Goal: Contribute content

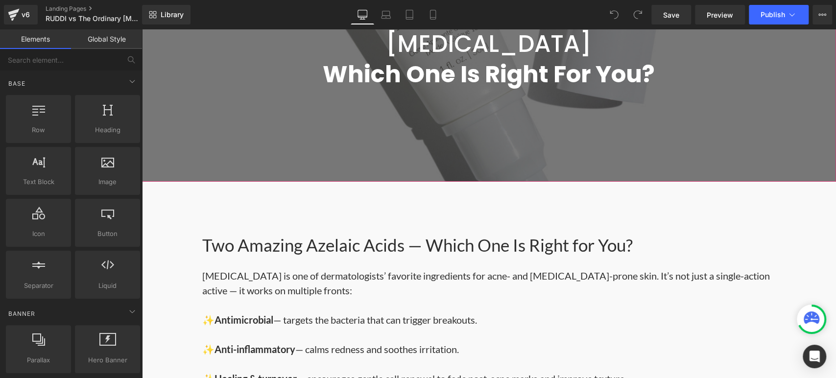
scroll to position [272, 0]
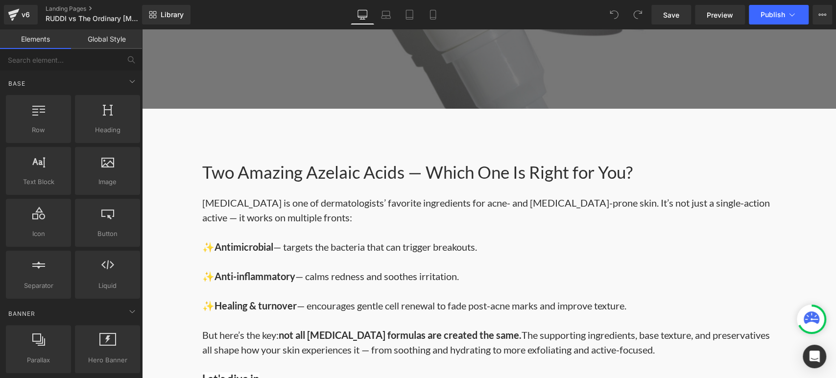
click at [326, 235] on p at bounding box center [488, 232] width 573 height 15
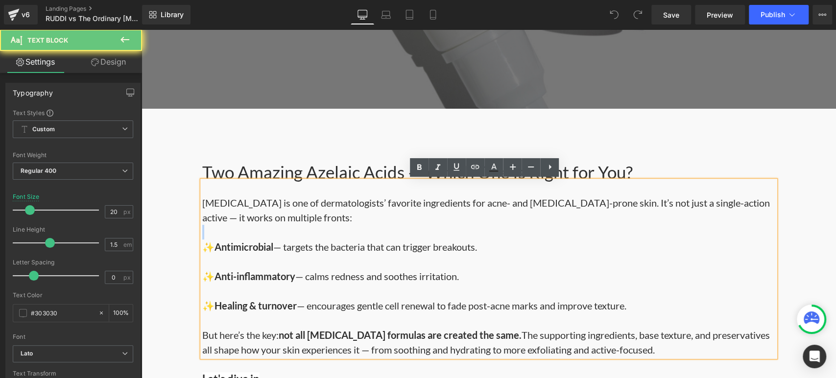
click at [327, 236] on p at bounding box center [488, 232] width 573 height 15
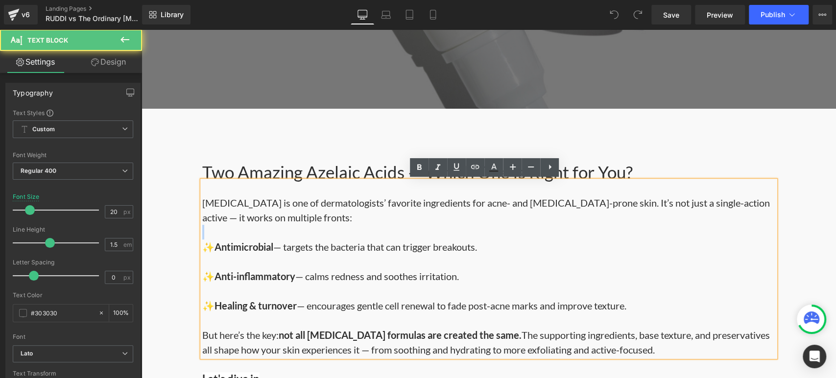
scroll to position [333, 0]
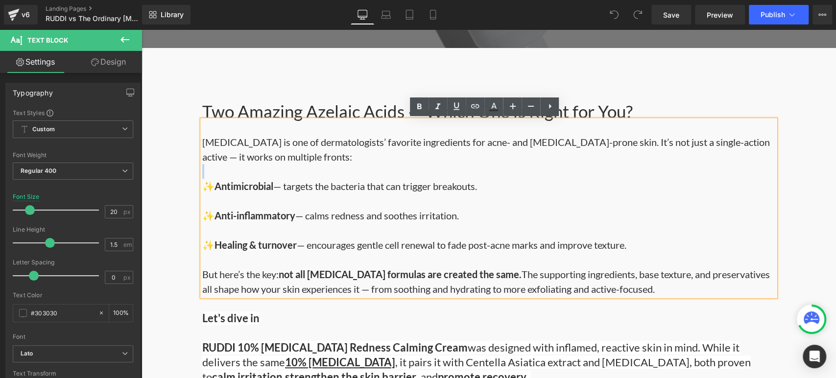
drag, startPoint x: 202, startPoint y: 208, endPoint x: 691, endPoint y: 313, distance: 500.0
click at [691, 313] on div "Two Amazing Azelaic Acids — Which One Is Right for You? Heading [MEDICAL_DATA] …" at bounding box center [489, 369] width 588 height 532
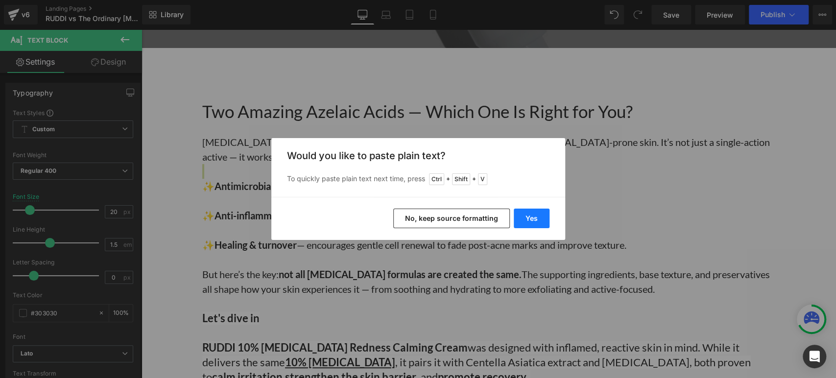
click at [528, 219] on button "Yes" at bounding box center [532, 219] width 36 height 20
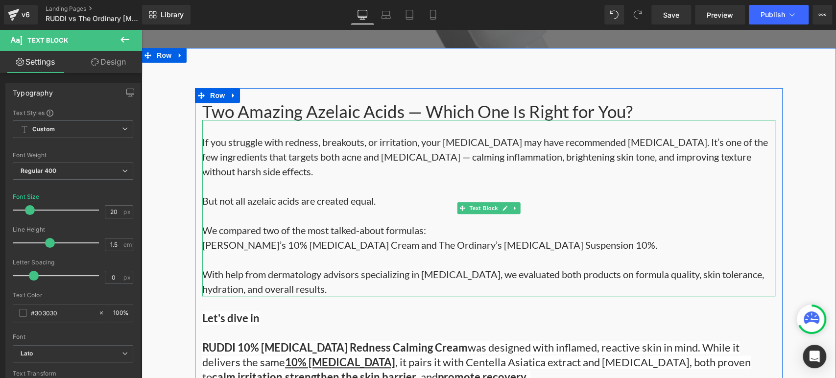
click at [369, 295] on div "If you struggle with redness, breakouts, or irritation, your [MEDICAL_DATA] may…" at bounding box center [488, 208] width 573 height 176
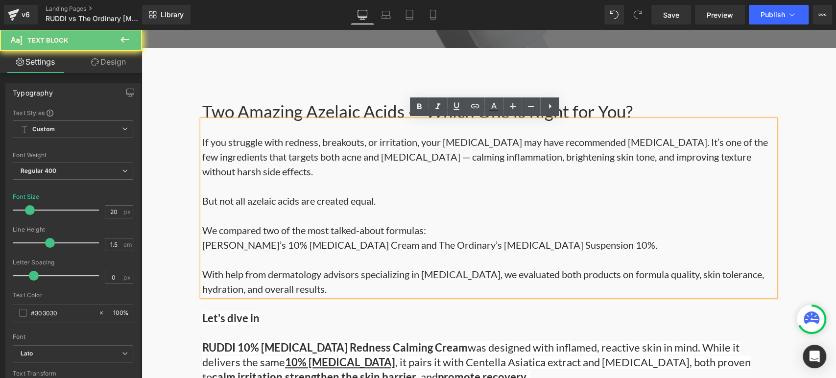
click at [363, 290] on p "With help from dermatology advisors specializing in [MEDICAL_DATA], we evaluate…" at bounding box center [488, 281] width 573 height 29
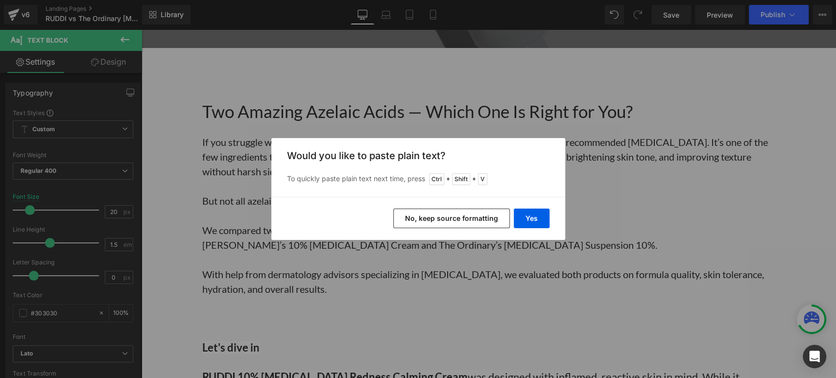
click at [495, 222] on button "No, keep source formatting" at bounding box center [451, 219] width 117 height 20
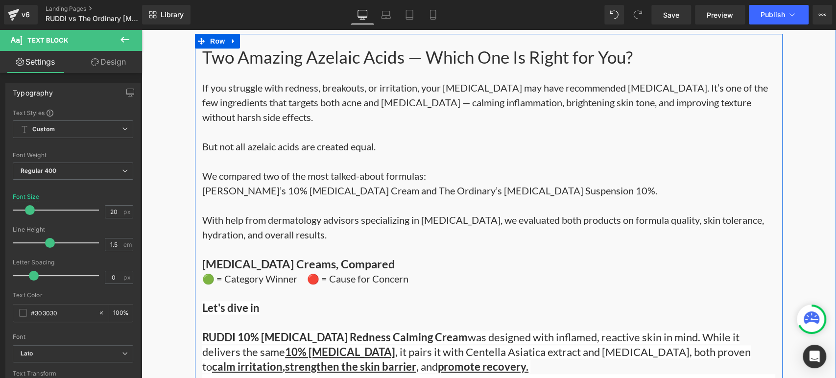
scroll to position [441, 0]
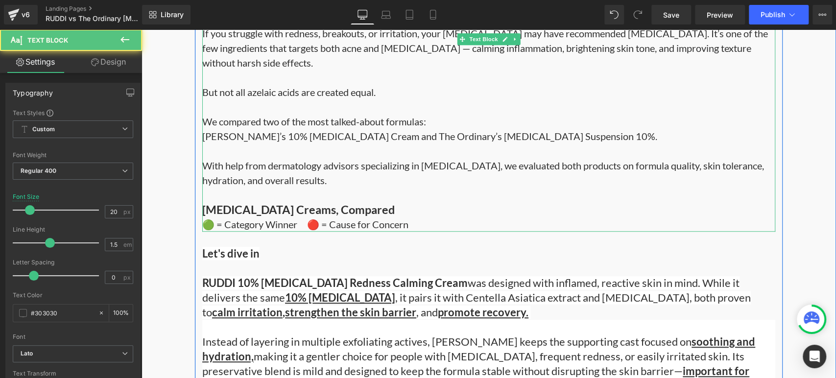
click at [391, 181] on p "With help from dermatology advisors specializing in [MEDICAL_DATA], we evaluate…" at bounding box center [488, 180] width 573 height 44
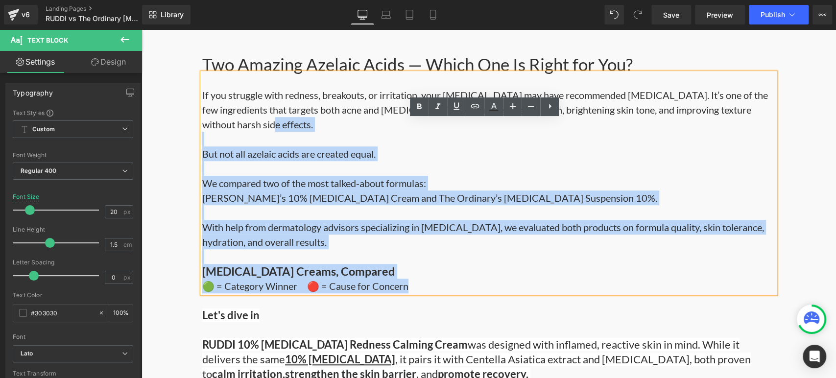
scroll to position [333, 0]
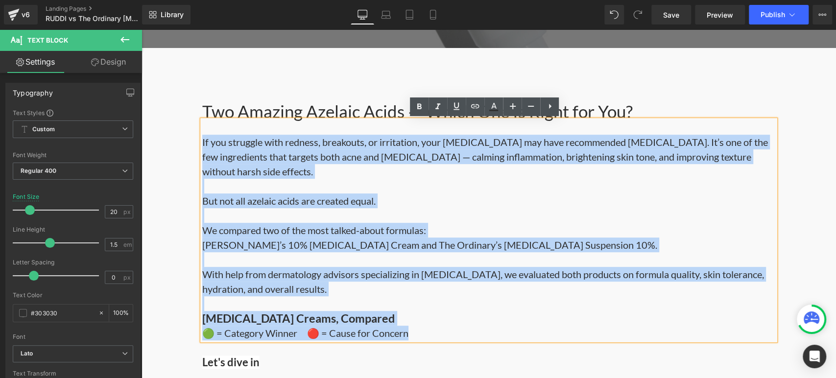
drag, startPoint x: 406, startPoint y: 224, endPoint x: 198, endPoint y: 146, distance: 222.1
click at [202, 146] on div "If you struggle with redness, breakouts, or irritation, your [MEDICAL_DATA] may…" at bounding box center [488, 230] width 573 height 220
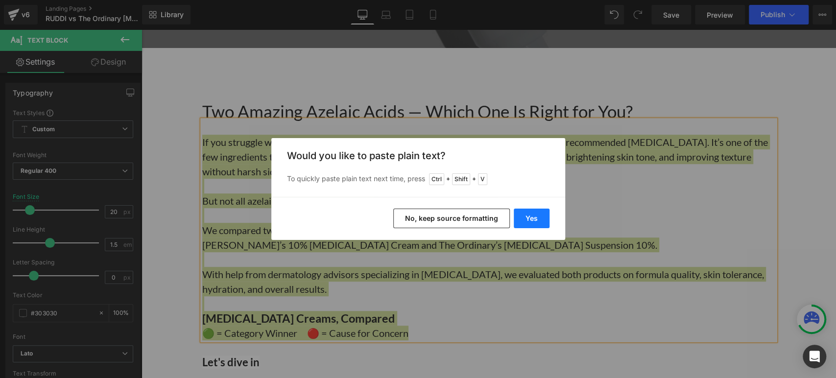
click at [524, 221] on button "Yes" at bounding box center [532, 219] width 36 height 20
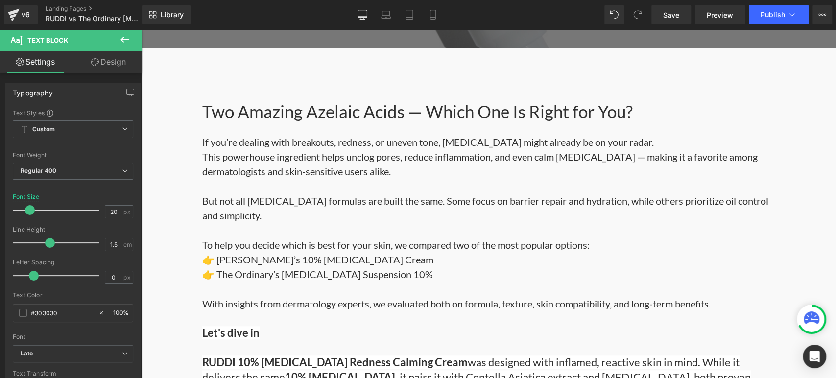
click at [306, 273] on p "👉 The Ordinary’s [MEDICAL_DATA] Suspension 10%" at bounding box center [488, 274] width 573 height 15
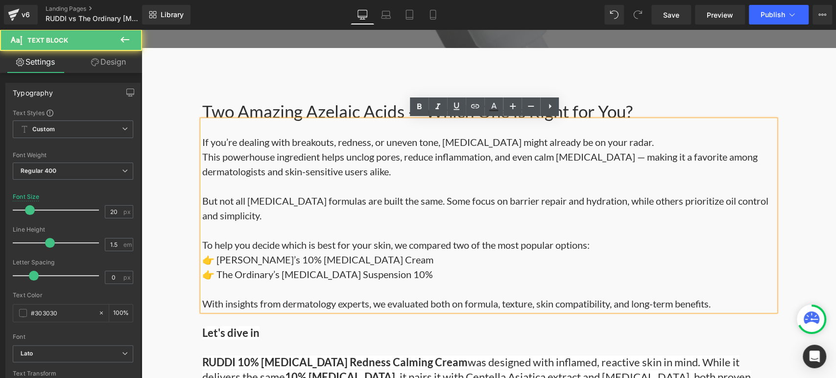
click at [742, 307] on p "With insights from dermatology experts, we evaluated both on formula, texture, …" at bounding box center [488, 303] width 573 height 15
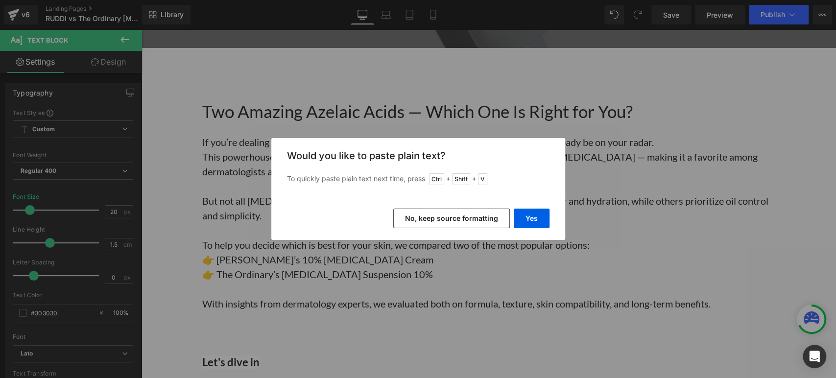
click at [462, 213] on button "No, keep source formatting" at bounding box center [451, 219] width 117 height 20
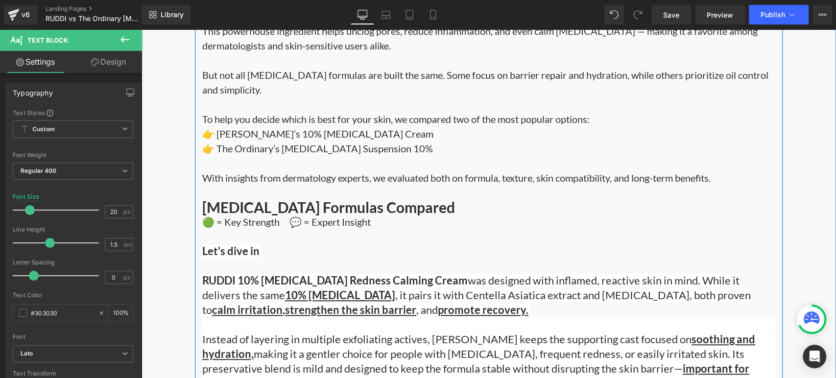
scroll to position [496, 0]
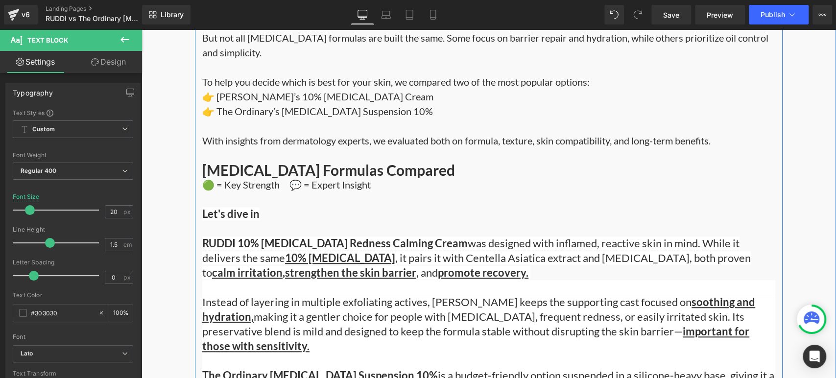
click at [408, 244] on span "RUDDI 10% [MEDICAL_DATA] Redness Calming Cream" at bounding box center [335, 243] width 266 height 13
click at [299, 214] on p "Let's dive in" at bounding box center [488, 206] width 573 height 29
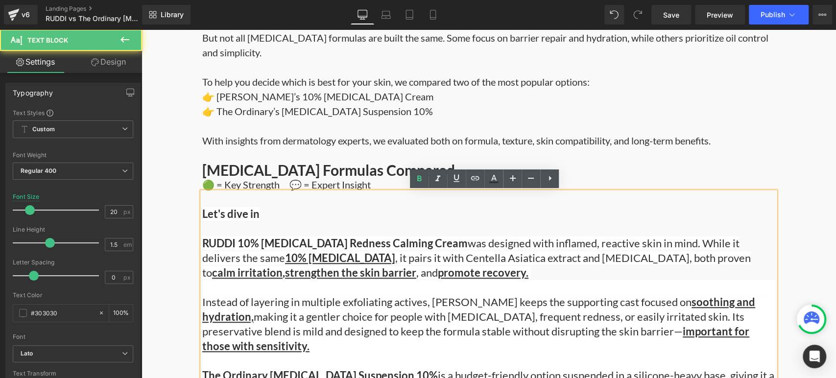
click at [299, 214] on p "Let's dive in" at bounding box center [488, 206] width 573 height 29
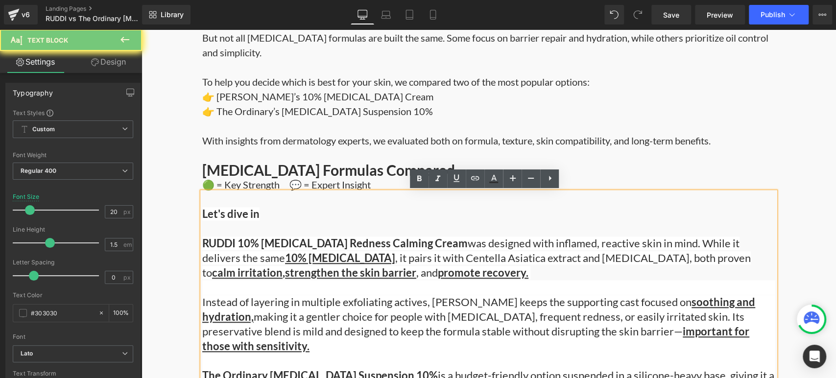
click at [268, 220] on p "Let's dive in" at bounding box center [488, 206] width 573 height 29
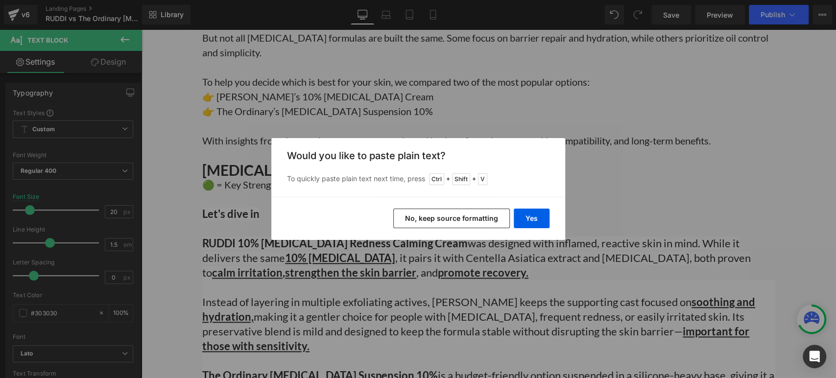
click at [448, 216] on button "No, keep source formatting" at bounding box center [451, 219] width 117 height 20
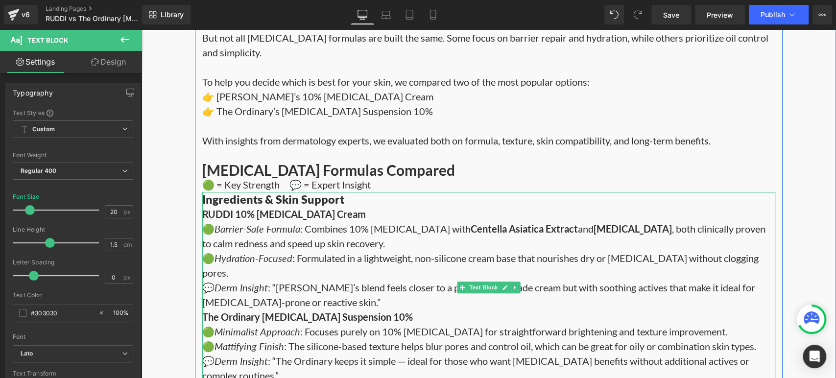
click at [436, 213] on p "RUDDI 10% [MEDICAL_DATA] Cream 🟢 Barrier-Safe Formula : Combines 10% [MEDICAL_D…" at bounding box center [488, 258] width 573 height 103
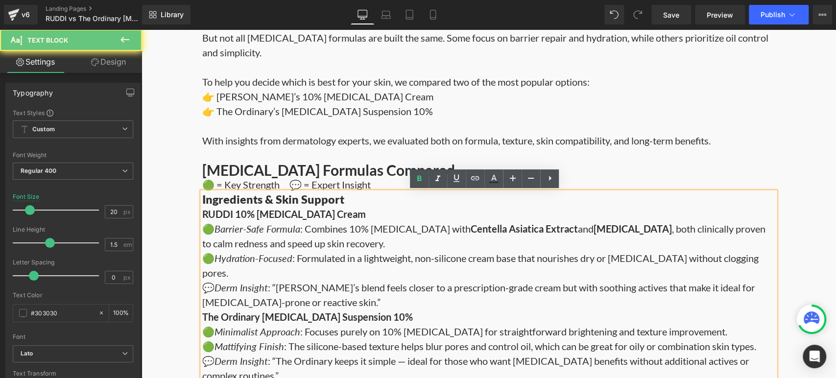
click at [202, 200] on strong "Ingredients & Skin Support" at bounding box center [273, 200] width 142 height 14
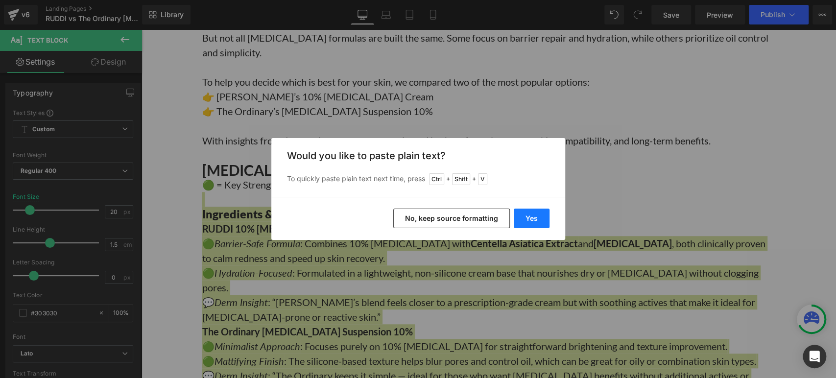
click at [525, 222] on button "Yes" at bounding box center [532, 219] width 36 height 20
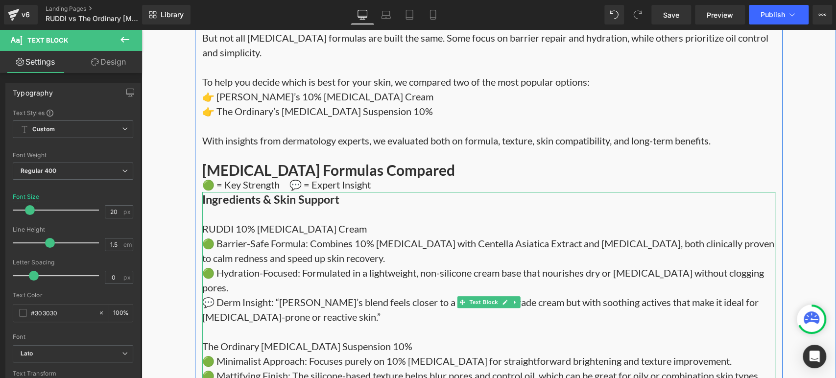
scroll to position [550, 0]
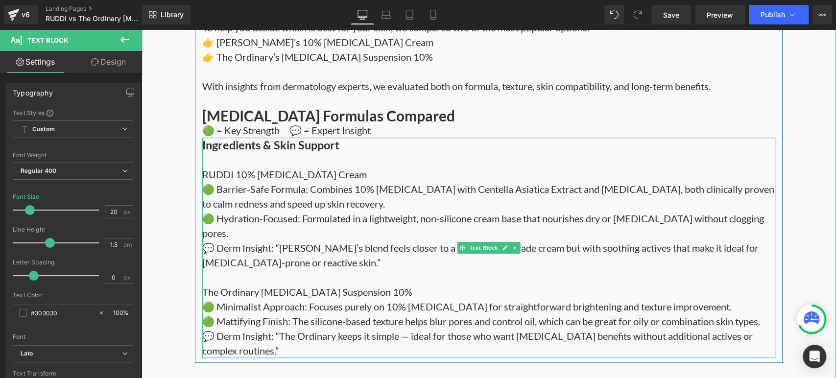
click at [361, 182] on div "🟢 Barrier-Safe Formula: Combines 10% [MEDICAL_DATA] with Centella Asiatica Extr…" at bounding box center [488, 196] width 573 height 29
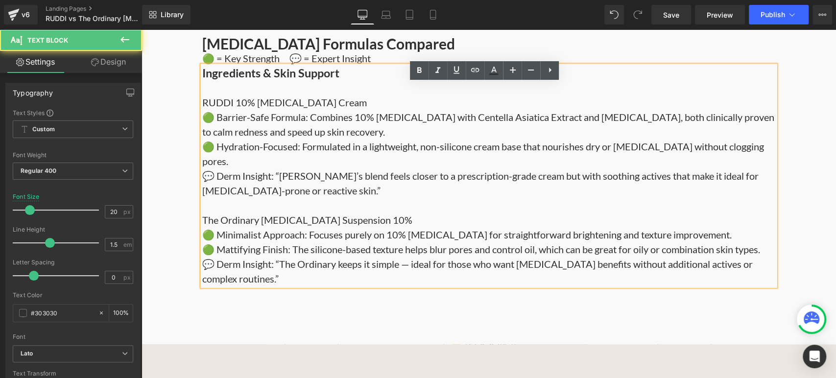
scroll to position [659, 0]
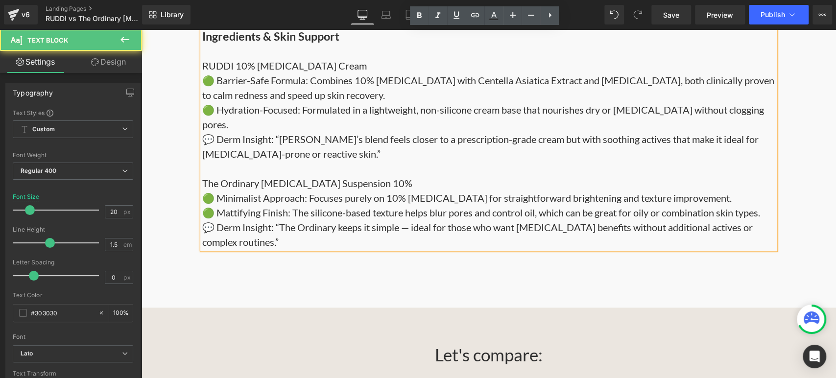
click at [500, 281] on div "Two Amazing Azelaic Acids — Which One Is Right for You? Heading If you’re deali…" at bounding box center [489, 15] width 695 height 586
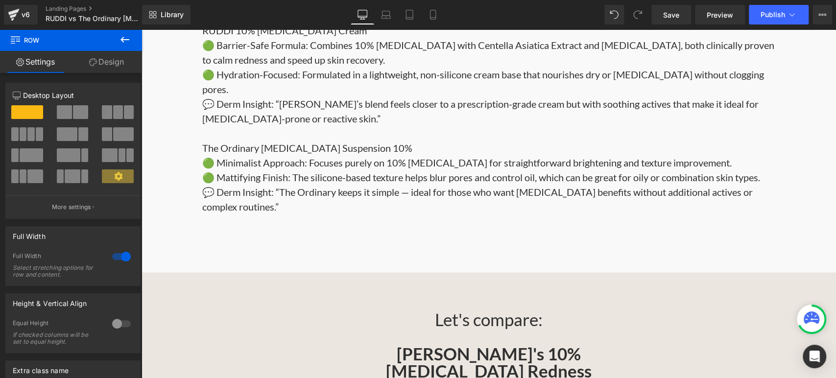
scroll to position [605, 0]
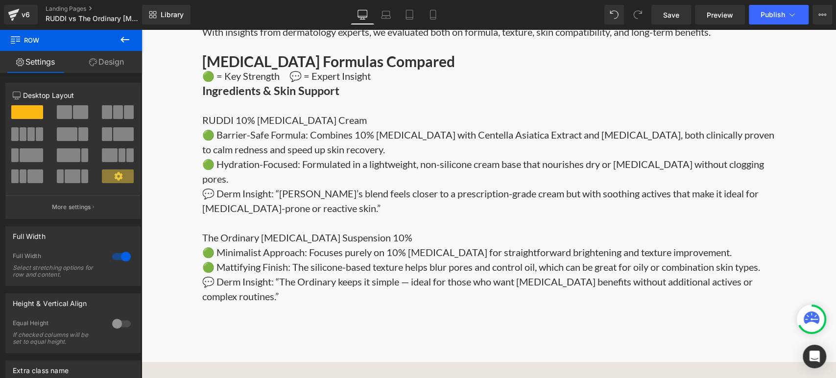
click at [462, 291] on div "💬 Derm Insight: “The Ordinary keeps it simple — ideal for those who want [MEDIC…" at bounding box center [488, 288] width 573 height 29
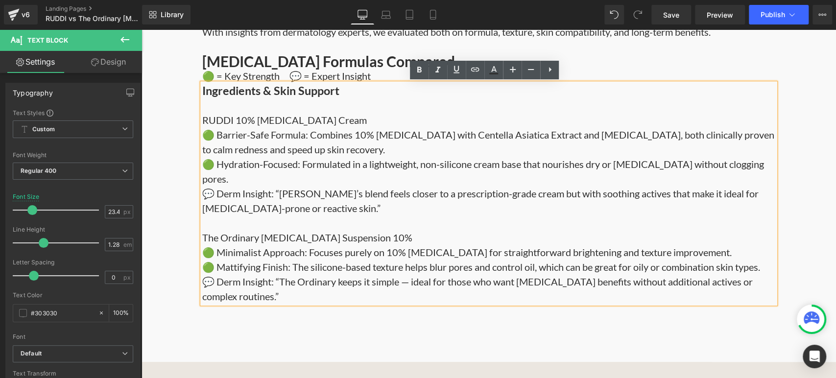
click at [801, 184] on div "Two Amazing Azelaic Acids — Which One Is Right for You? Heading If you’re deali…" at bounding box center [489, 62] width 695 height 492
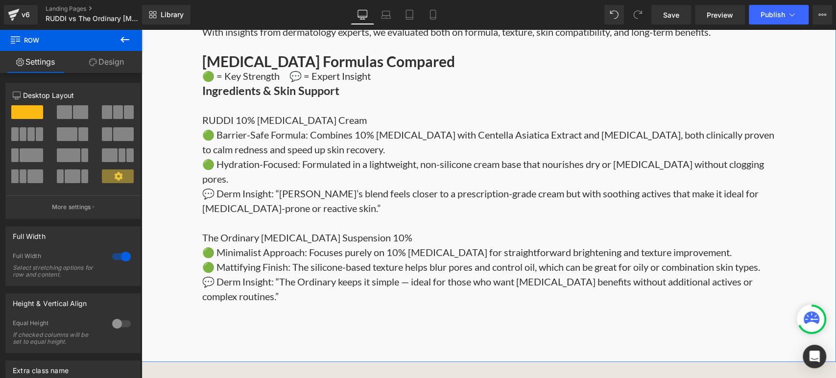
click at [273, 299] on div "💬 Derm Insight: “The Ordinary keeps it simple — ideal for those who want [MEDIC…" at bounding box center [488, 288] width 573 height 29
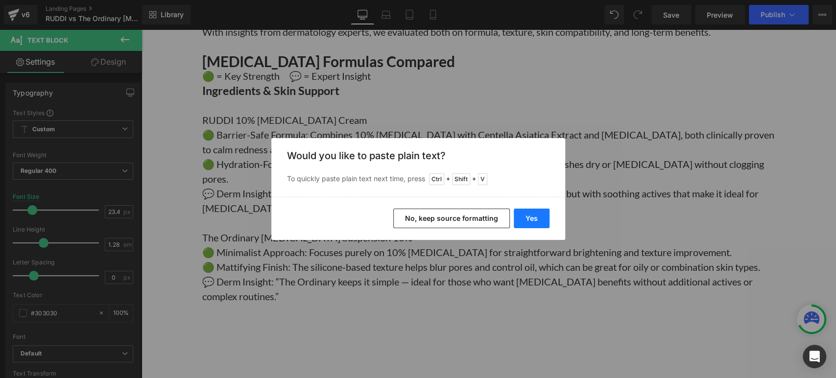
click at [542, 222] on button "Yes" at bounding box center [532, 219] width 36 height 20
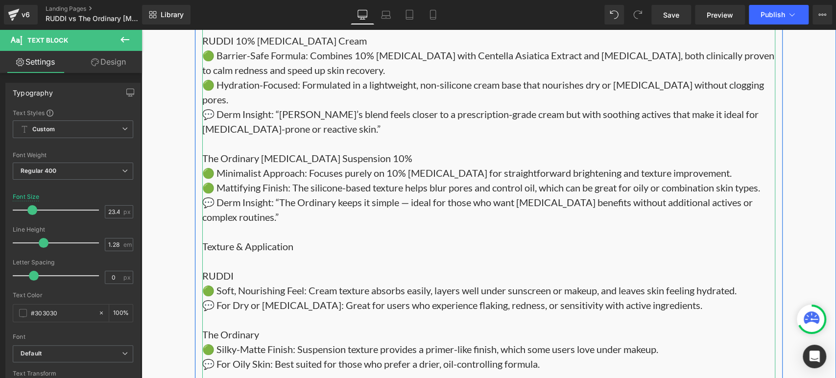
scroll to position [713, 0]
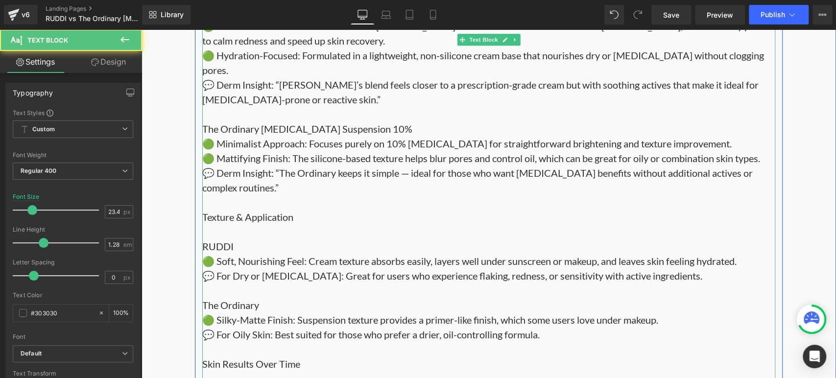
click at [295, 208] on div "💬 Derm Insight: “The Ordinary keeps it simple — ideal for those who want [MEDIC…" at bounding box center [488, 195] width 573 height 59
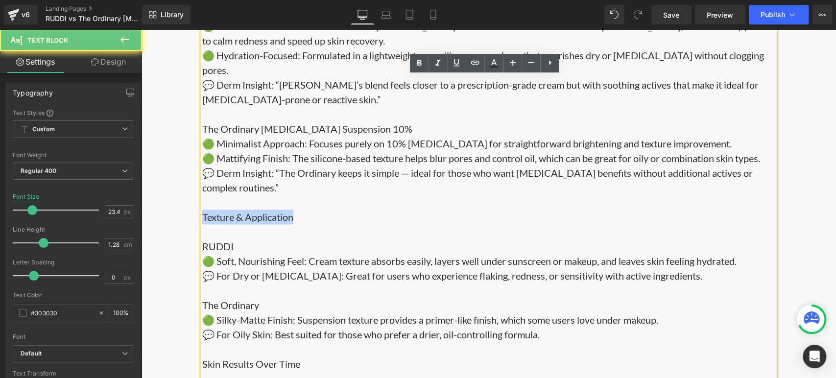
drag, startPoint x: 294, startPoint y: 214, endPoint x: 199, endPoint y: 211, distance: 95.6
click at [202, 211] on div "💬 Derm Insight: “The Ordinary keeps it simple — ideal for those who want [MEDIC…" at bounding box center [488, 195] width 573 height 59
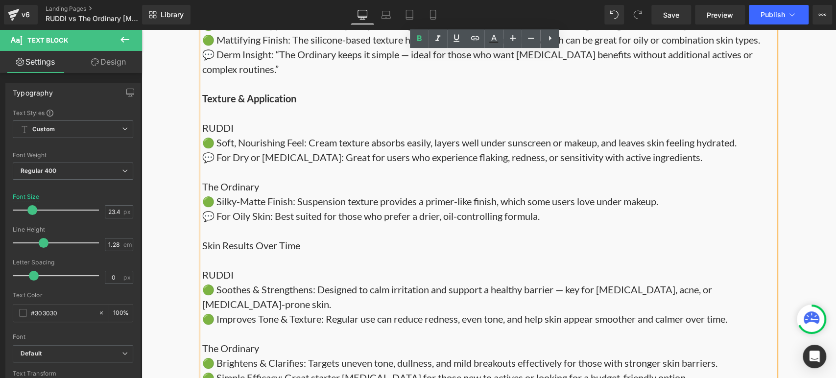
scroll to position [986, 0]
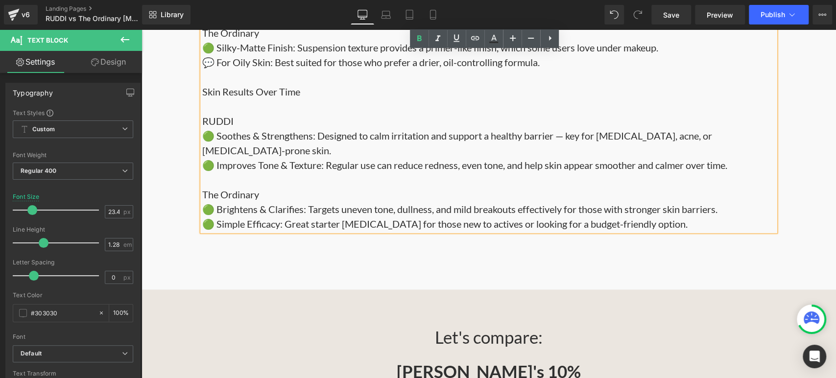
click at [270, 187] on div "The Ordinary" at bounding box center [488, 194] width 573 height 15
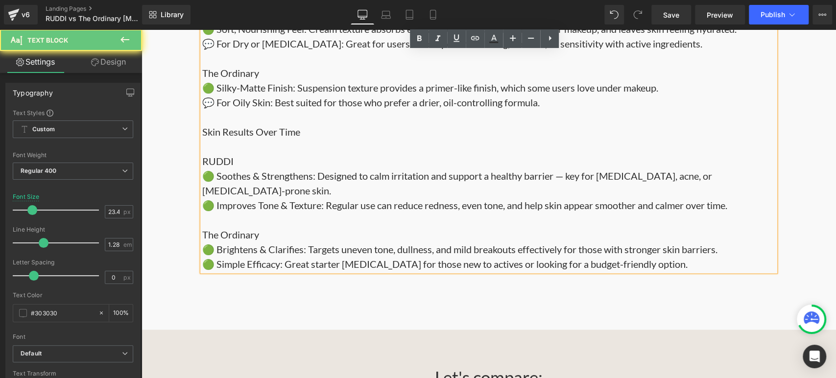
scroll to position [931, 0]
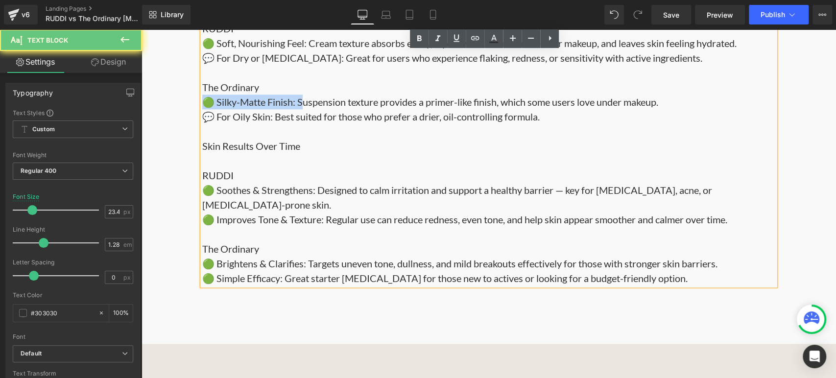
drag, startPoint x: 322, startPoint y: 93, endPoint x: 298, endPoint y: 130, distance: 43.9
click at [299, 100] on div "🟢 Silky-Matte Finish: Suspension texture provides a primer-like finish, which s…" at bounding box center [488, 102] width 573 height 15
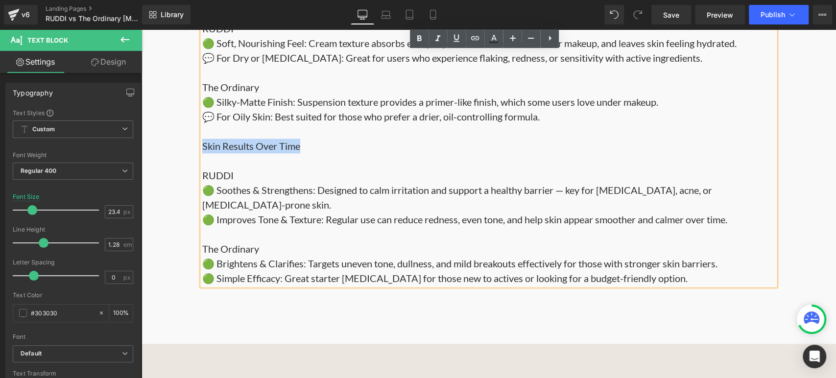
drag, startPoint x: 309, startPoint y: 150, endPoint x: 189, endPoint y: 142, distance: 119.8
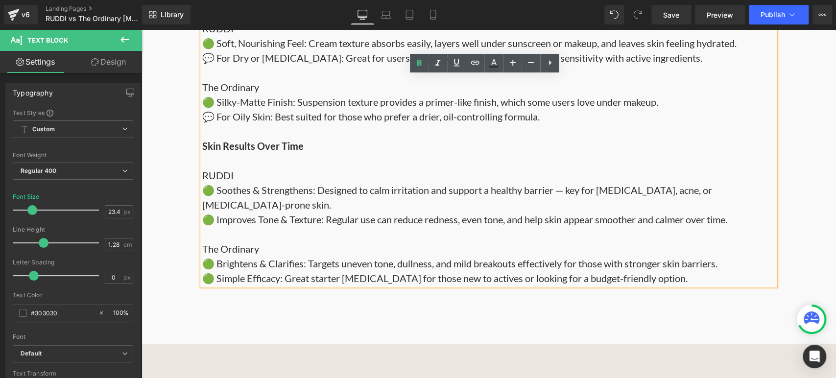
click at [745, 271] on div "🟢 Simple Efficacy: Great starter [MEDICAL_DATA] for those new to actives or loo…" at bounding box center [488, 278] width 573 height 15
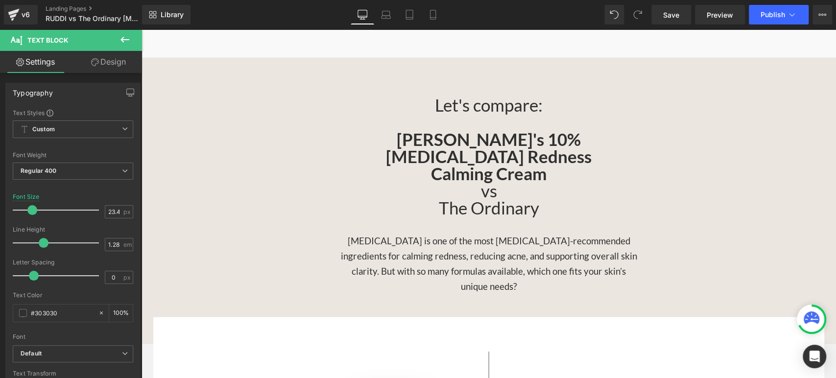
scroll to position [1094, 0]
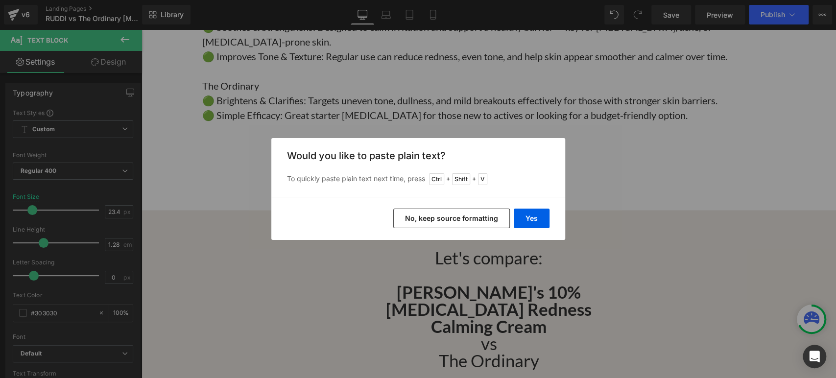
click at [478, 223] on button "No, keep source formatting" at bounding box center [451, 219] width 117 height 20
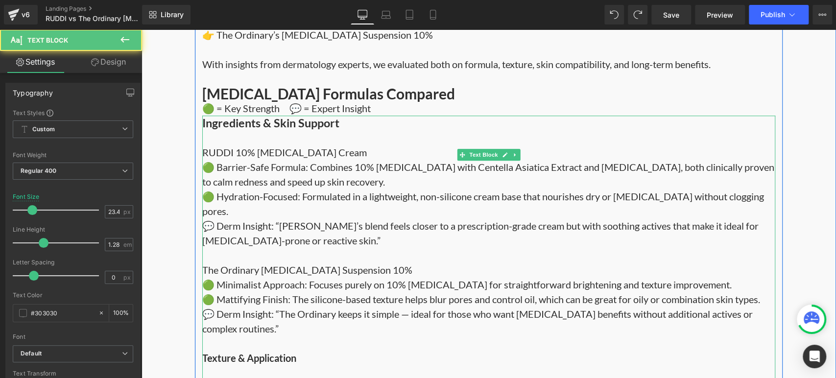
drag, startPoint x: 323, startPoint y: 153, endPoint x: 334, endPoint y: 266, distance: 112.7
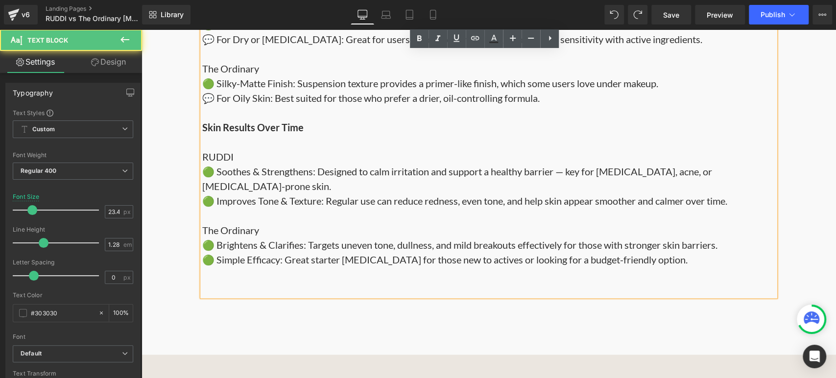
scroll to position [976, 0]
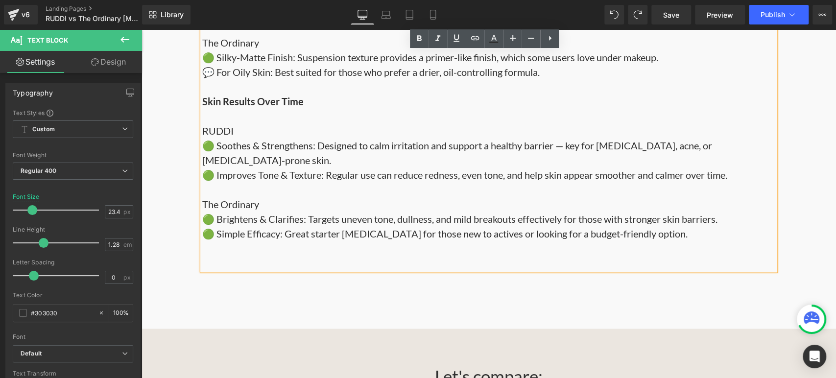
click at [464, 226] on div "🟢 Simple Efficacy: Great starter [MEDICAL_DATA] for those new to actives or loo…" at bounding box center [488, 248] width 573 height 44
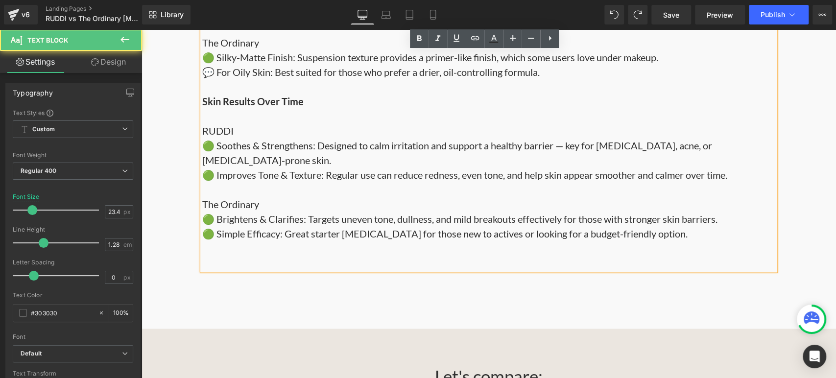
click at [463, 248] on div "🟢 Simple Efficacy: Great starter [MEDICAL_DATA] for those new to actives or loo…" at bounding box center [488, 248] width 573 height 44
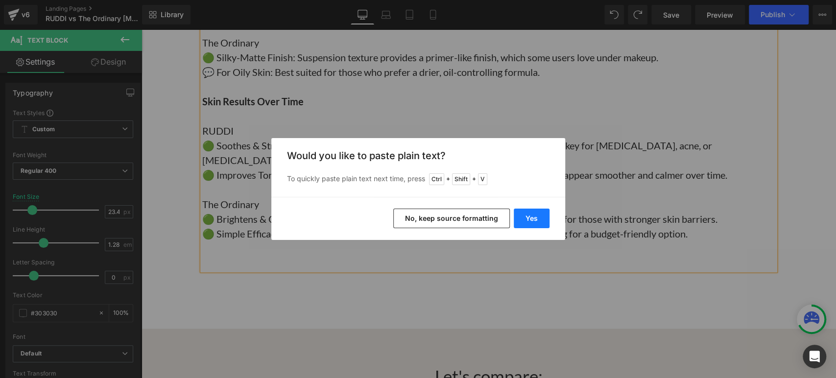
click at [526, 220] on button "Yes" at bounding box center [532, 219] width 36 height 20
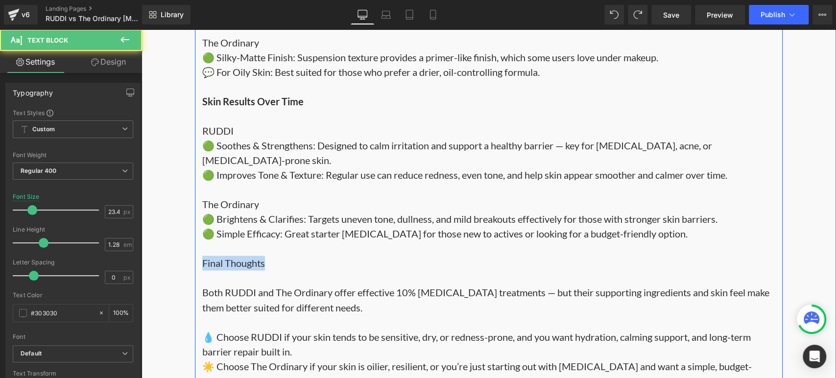
drag, startPoint x: 358, startPoint y: 254, endPoint x: 195, endPoint y: 251, distance: 162.7
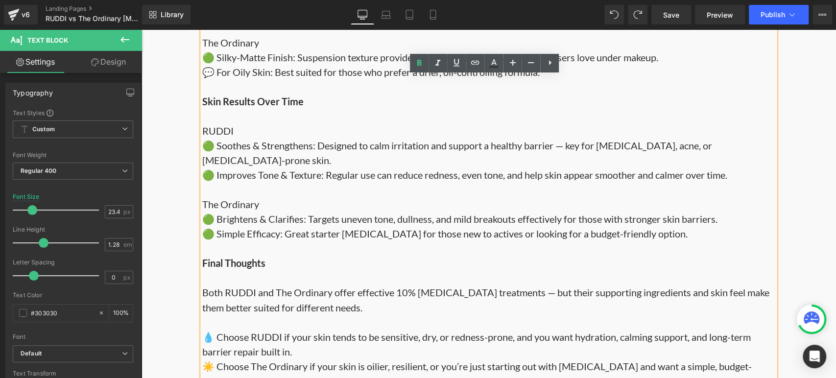
click at [295, 253] on div "🟢 Simple Efficacy: Great starter [MEDICAL_DATA] for those new to actives or loo…" at bounding box center [488, 248] width 573 height 44
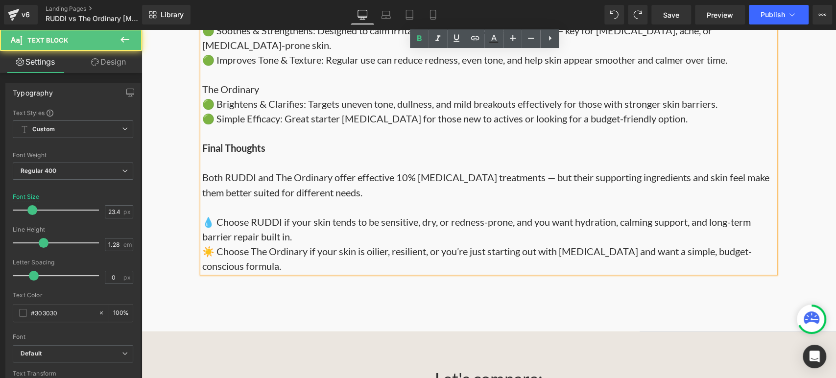
scroll to position [1140, 0]
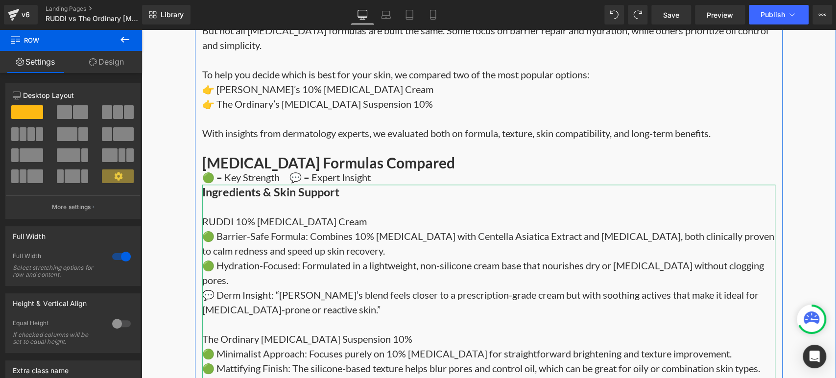
scroll to position [432, 0]
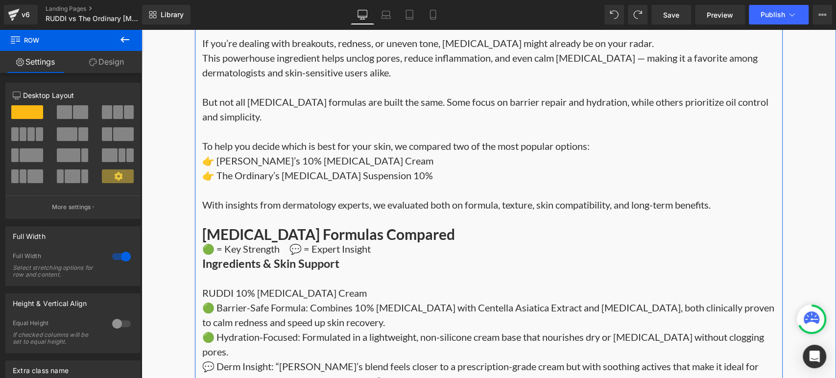
click at [392, 238] on h2 "[MEDICAL_DATA] Formulas Compared" at bounding box center [488, 234] width 573 height 15
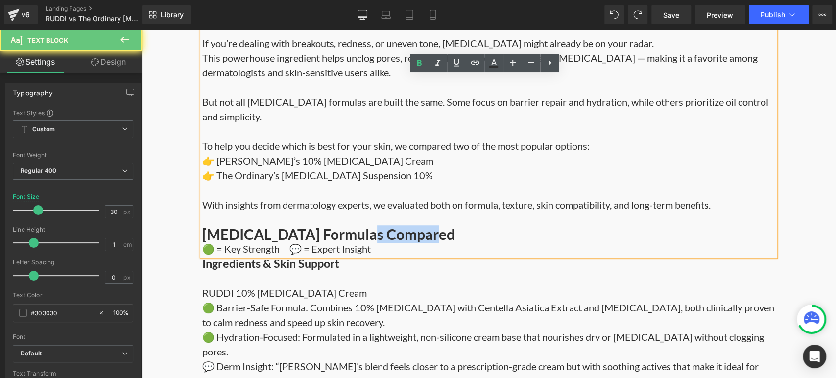
drag, startPoint x: 441, startPoint y: 228, endPoint x: 346, endPoint y: 239, distance: 95.7
click at [346, 239] on h2 "[MEDICAL_DATA] Formulas Compared" at bounding box center [488, 234] width 573 height 15
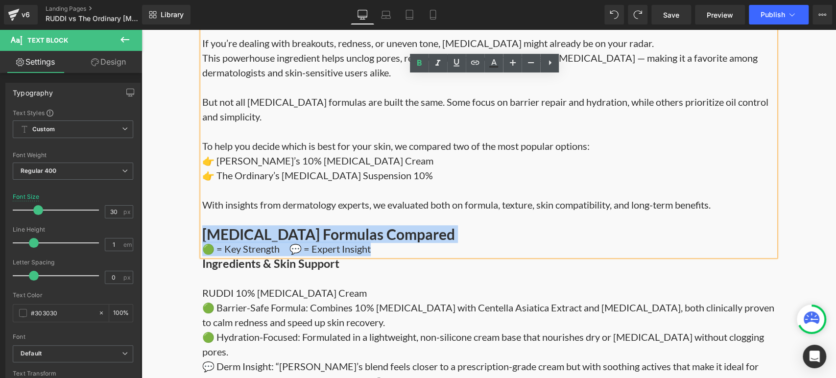
drag, startPoint x: 383, startPoint y: 250, endPoint x: 197, endPoint y: 232, distance: 186.0
click at [202, 232] on div "If you’re dealing with breakouts, redness, or uneven tone, [MEDICAL_DATA] might…" at bounding box center [488, 138] width 573 height 235
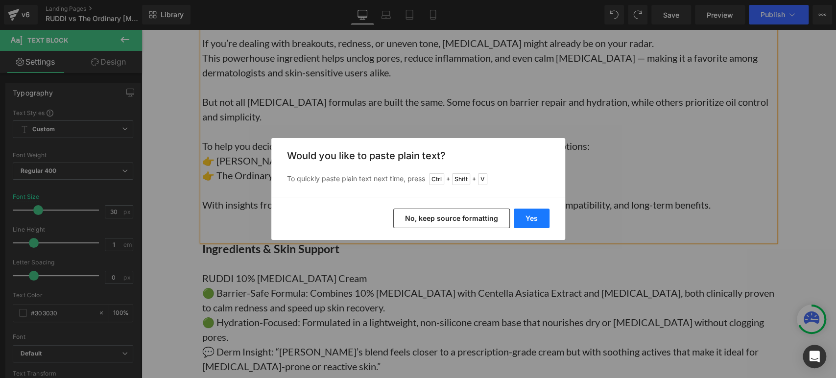
drag, startPoint x: 531, startPoint y: 220, endPoint x: 389, endPoint y: 192, distance: 144.4
click at [531, 220] on button "Yes" at bounding box center [532, 219] width 36 height 20
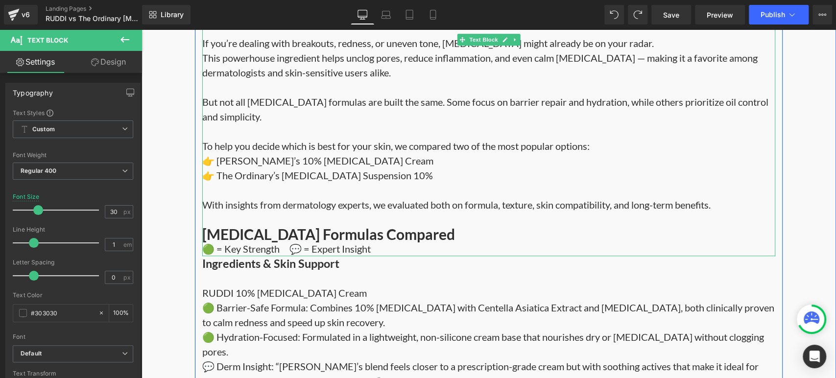
click at [392, 249] on div "🟢 = Key Strength 💬 = Expert Insight" at bounding box center [488, 249] width 573 height 15
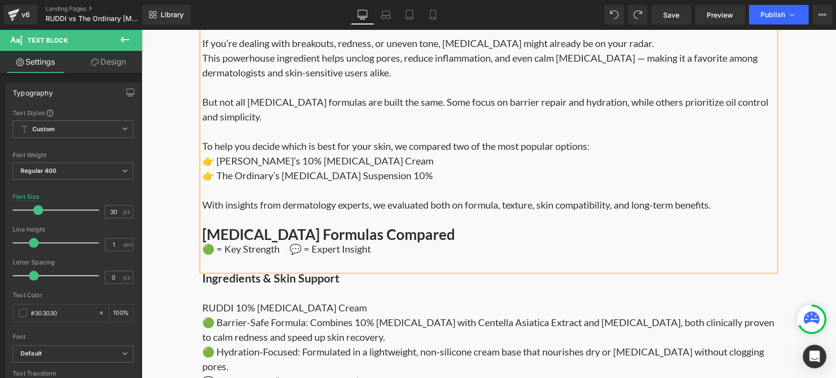
click at [510, 254] on div "🟢 = Key Strength 💬 = Expert Insight" at bounding box center [488, 256] width 573 height 29
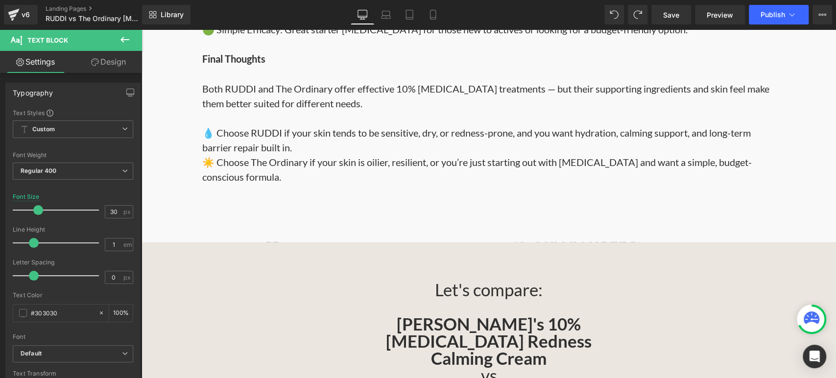
scroll to position [1194, 0]
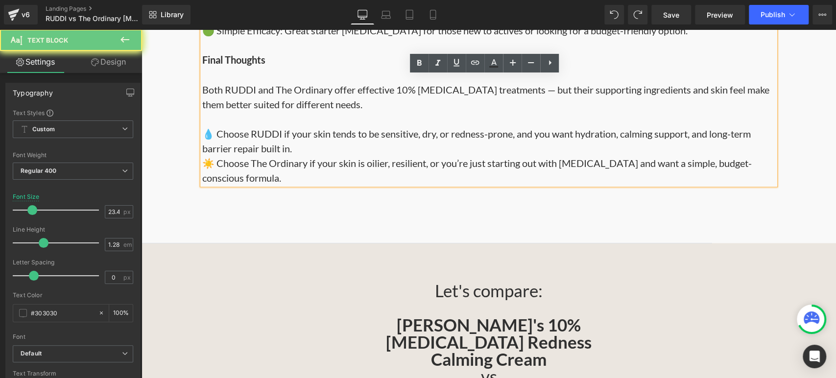
click at [345, 164] on div "☀️ Choose The Ordinary if your skin is oilier, resilient, or you’re just starti…" at bounding box center [488, 169] width 573 height 29
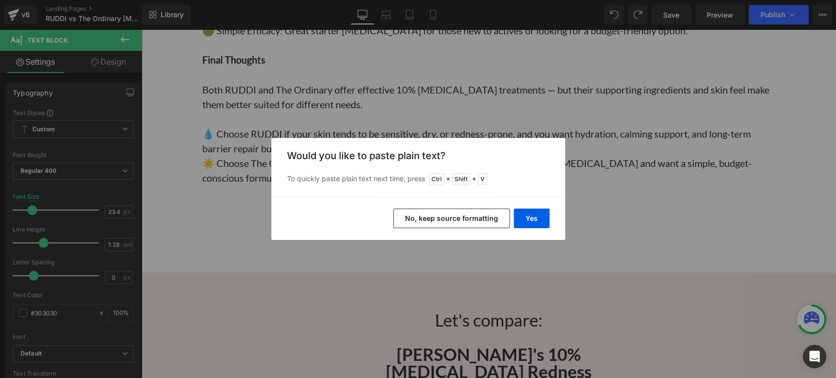
click at [486, 226] on button "No, keep source formatting" at bounding box center [451, 219] width 117 height 20
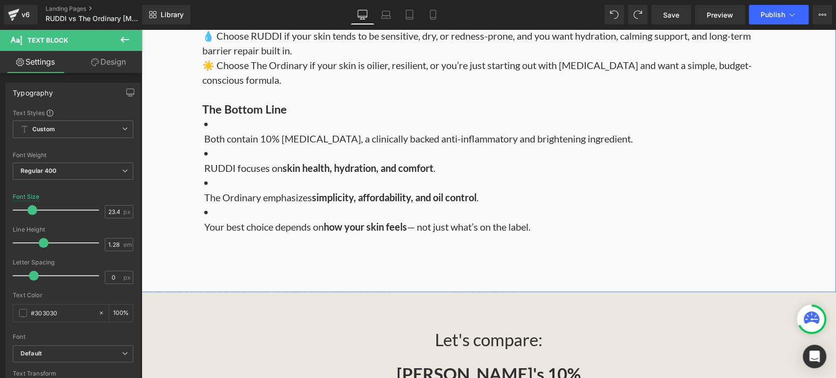
scroll to position [1357, 0]
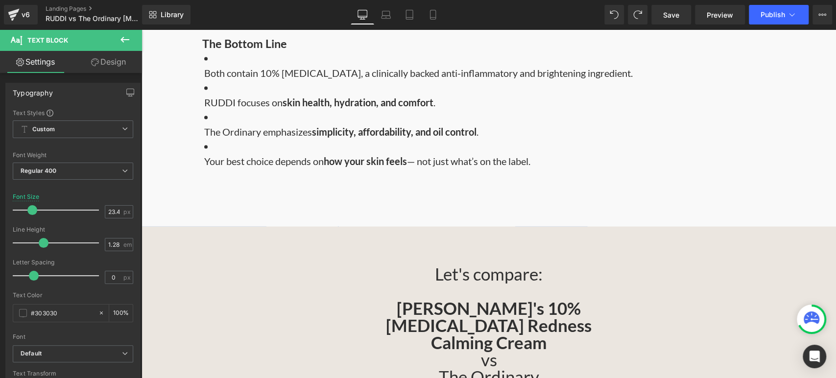
drag, startPoint x: 534, startPoint y: 269, endPoint x: 539, endPoint y: 265, distance: 6.7
click at [534, 269] on div "Let's compare: [PERSON_NAME]'s 10% [MEDICAL_DATA] Redness Calming Cream vs The …" at bounding box center [489, 334] width 303 height 137
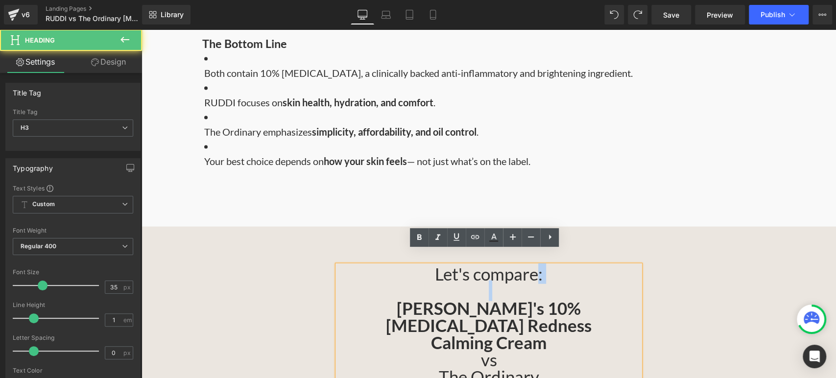
click at [539, 266] on h3 "Let's compare:" at bounding box center [489, 274] width 303 height 17
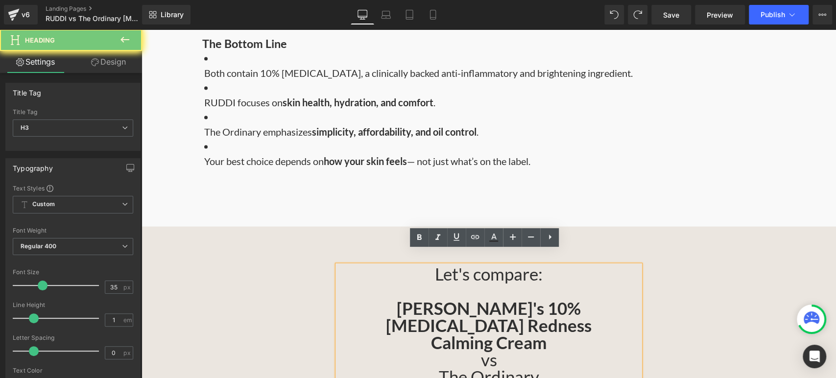
click at [535, 266] on h3 "Let's compare:" at bounding box center [489, 274] width 303 height 17
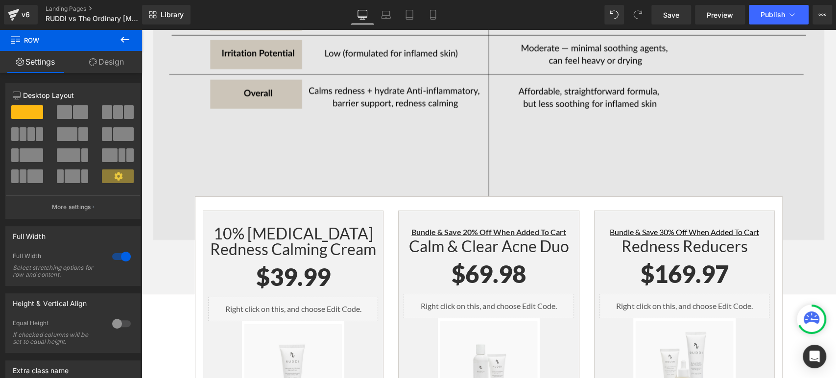
scroll to position [2228, 0]
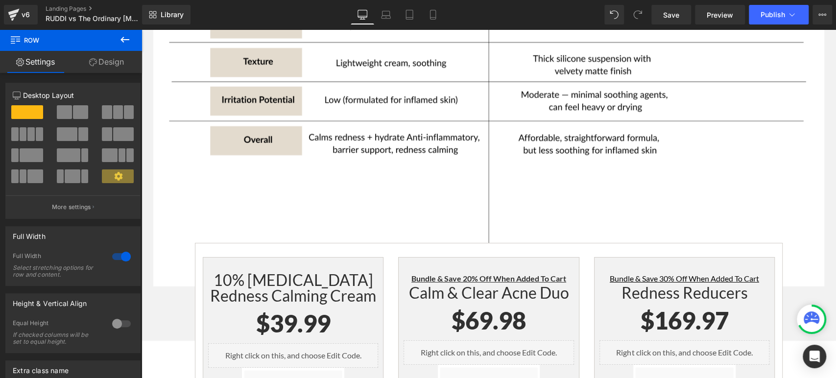
click at [128, 39] on icon at bounding box center [125, 40] width 9 height 6
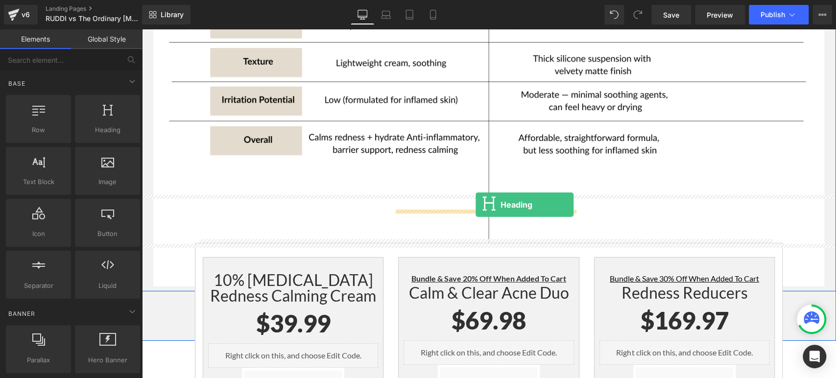
drag, startPoint x: 239, startPoint y: 160, endPoint x: 476, endPoint y: 205, distance: 241.3
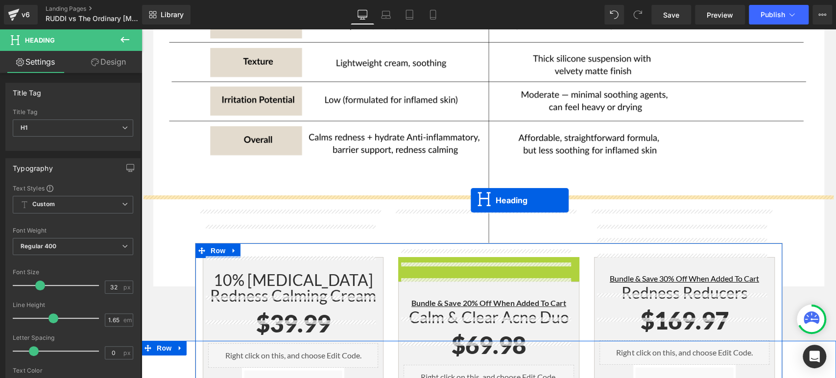
drag, startPoint x: 460, startPoint y: 234, endPoint x: 471, endPoint y: 200, distance: 35.5
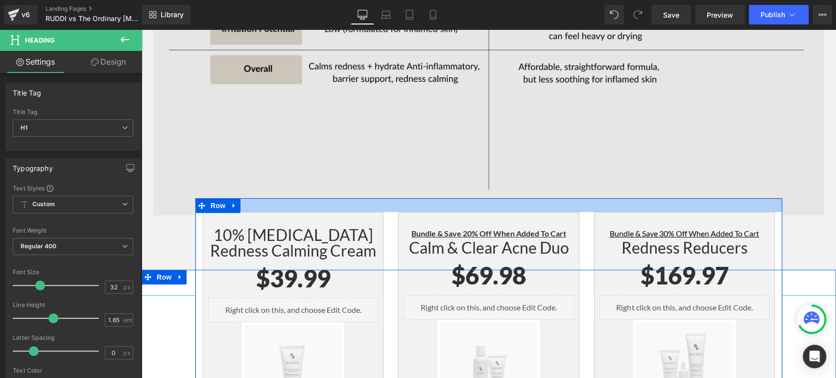
scroll to position [2337, 0]
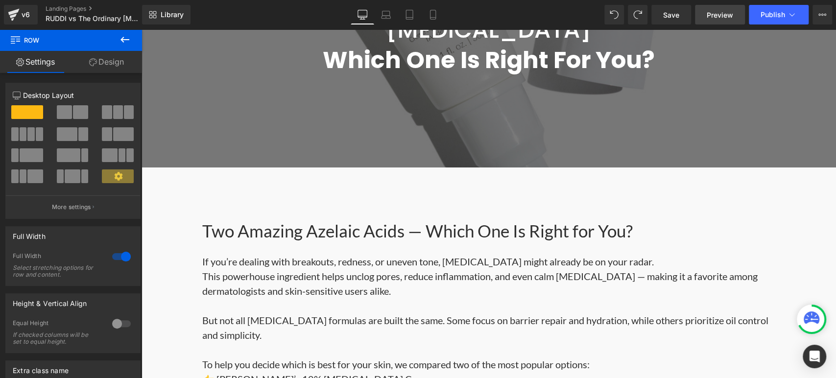
scroll to position [268, 0]
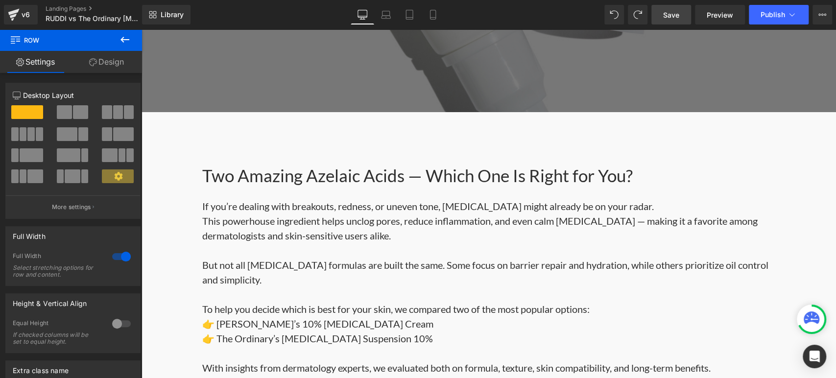
click at [678, 17] on span "Save" at bounding box center [671, 15] width 16 height 10
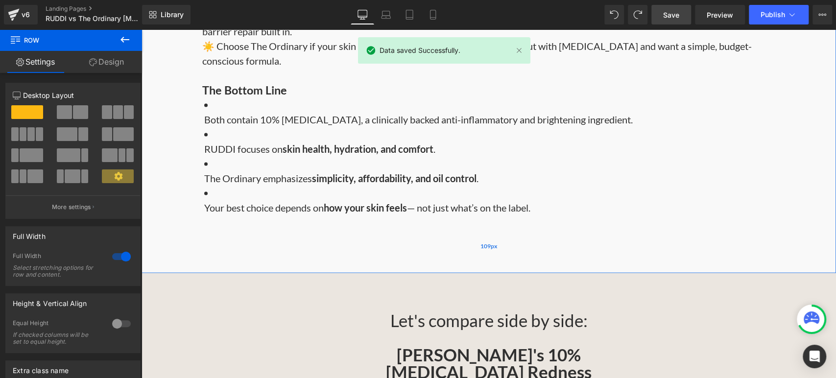
scroll to position [1248, 0]
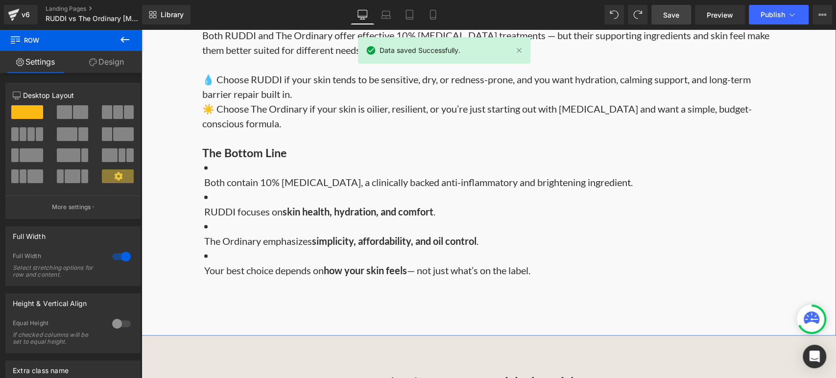
click at [219, 189] on li "RUDDI focuses on skin health, hydration, and comfort ." at bounding box center [488, 203] width 573 height 29
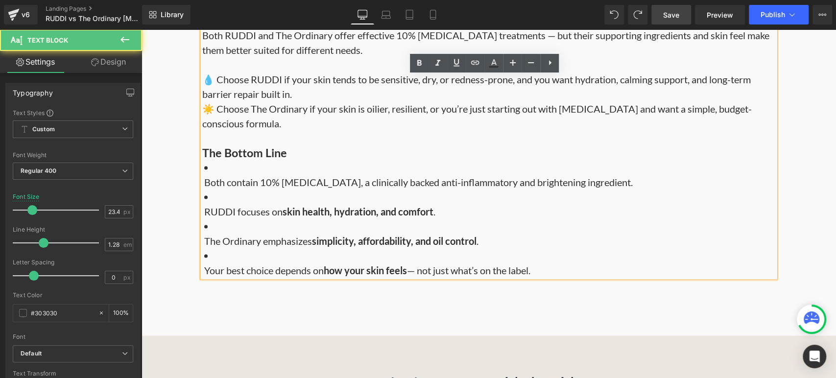
click at [214, 189] on li "RUDDI focuses on skin health, hydration, and comfort ." at bounding box center [488, 203] width 573 height 29
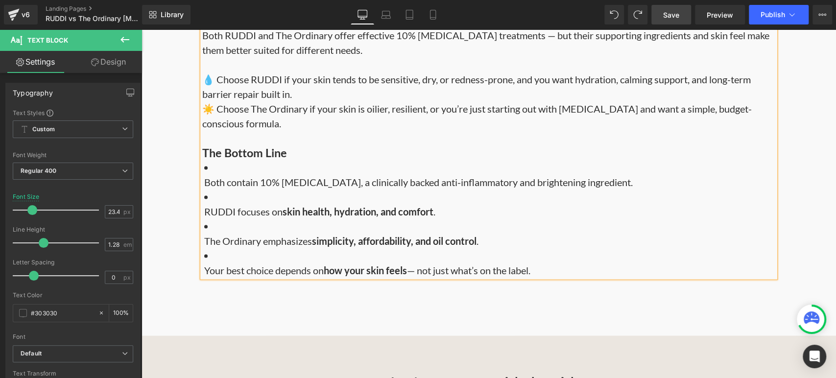
click at [283, 205] on strong "skin health, hydration, and comfort" at bounding box center [358, 211] width 151 height 12
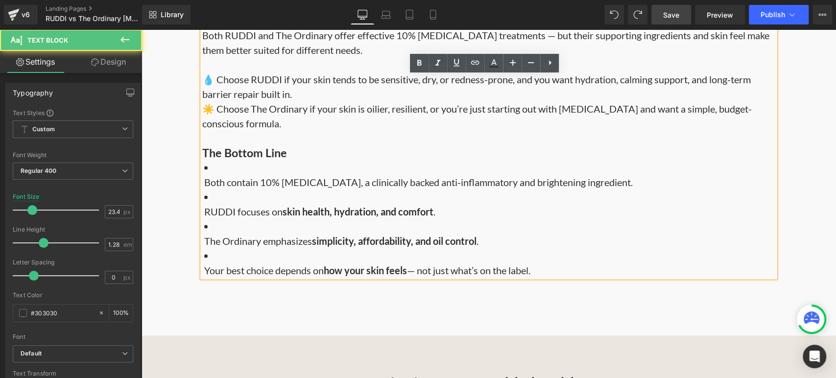
click at [219, 219] on li "The Ordinary emphasizes simplicity, affordability, and oil control ." at bounding box center [488, 233] width 573 height 29
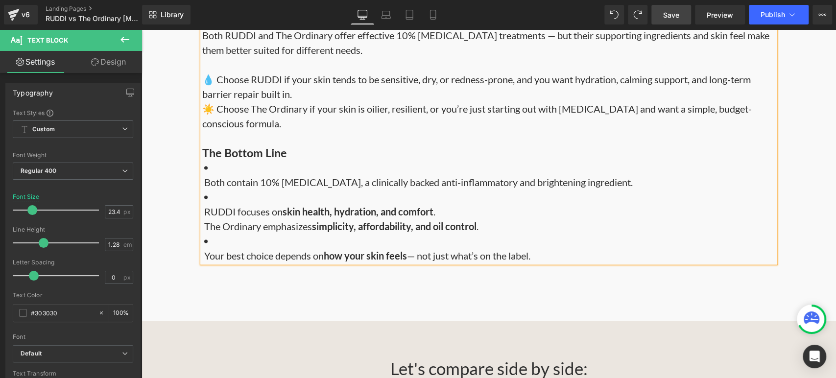
click at [245, 189] on li "RUDDI focuses on skin health, hydration, and comfort . The Ordinary emphasizes …" at bounding box center [488, 211] width 573 height 44
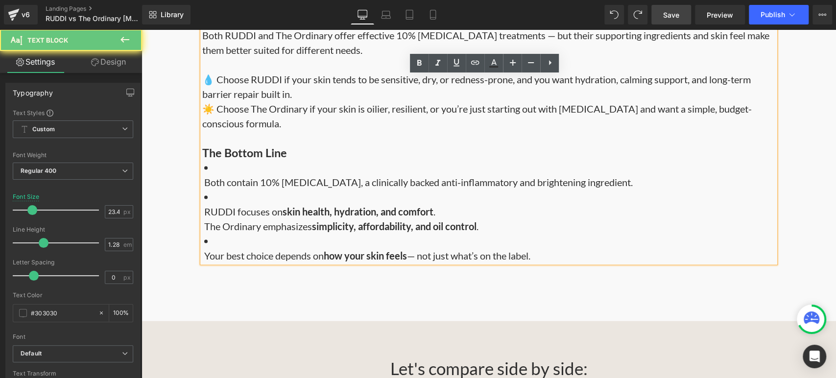
click at [244, 189] on li "RUDDI focuses on skin health, hydration, and comfort . The Ordinary emphasizes …" at bounding box center [488, 211] width 573 height 44
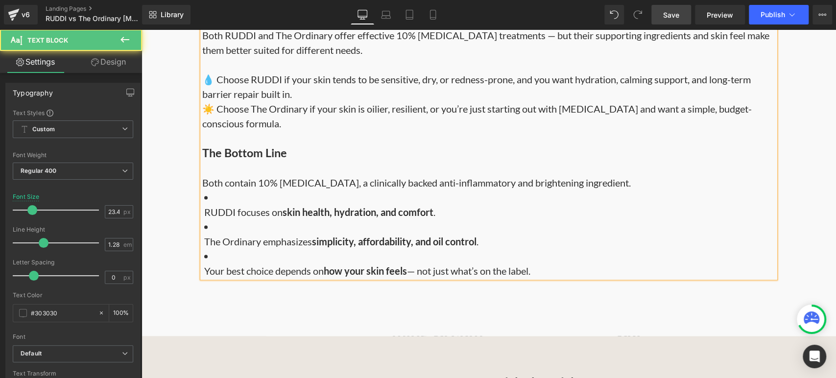
click at [205, 206] on span "RUDDI focuses on" at bounding box center [243, 212] width 78 height 12
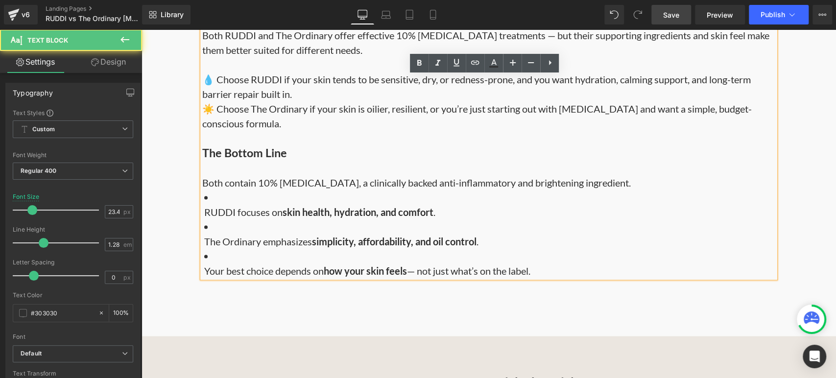
click at [204, 206] on span "RUDDI focuses on" at bounding box center [243, 212] width 78 height 12
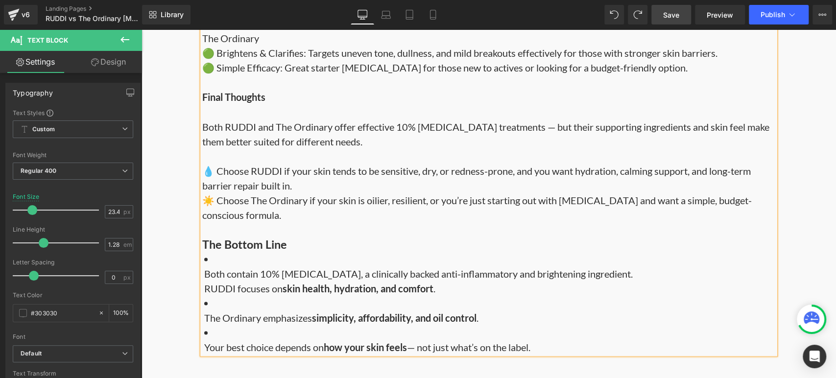
scroll to position [1208, 0]
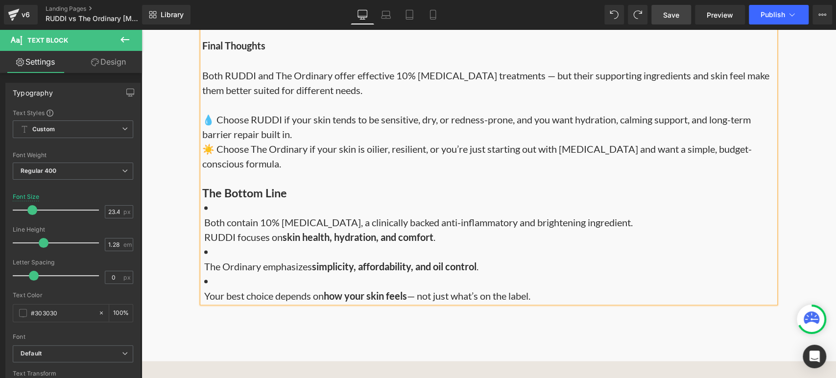
click at [528, 244] on li "The Ordinary emphasizes simplicity, affordability, and oil control ." at bounding box center [488, 258] width 573 height 29
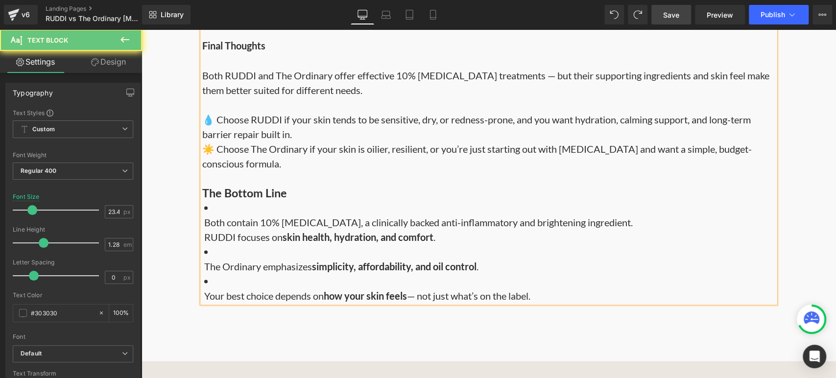
drag, startPoint x: 256, startPoint y: 226, endPoint x: 254, endPoint y: 232, distance: 6.4
click at [256, 231] on span "RUDDI focuses on" at bounding box center [243, 237] width 78 height 12
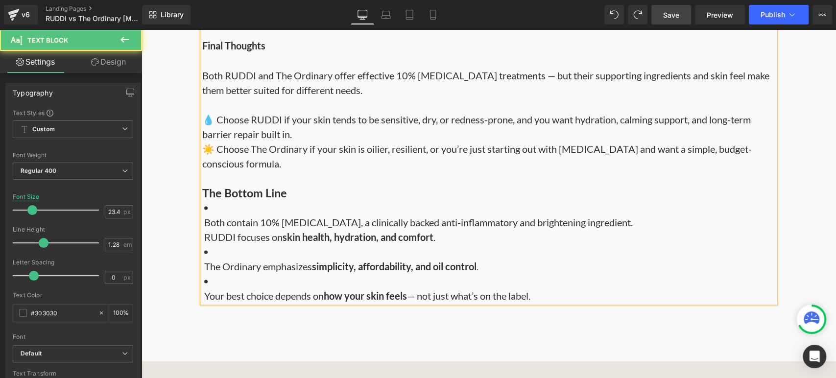
click at [204, 260] on span "The Ordinary emphasizes" at bounding box center [258, 266] width 108 height 12
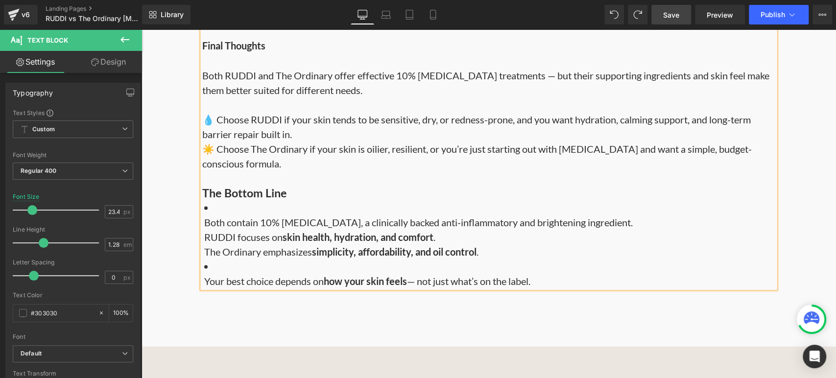
click at [220, 273] on p "Your best choice depends on how your skin feels — not just what’s on the label." at bounding box center [489, 280] width 571 height 15
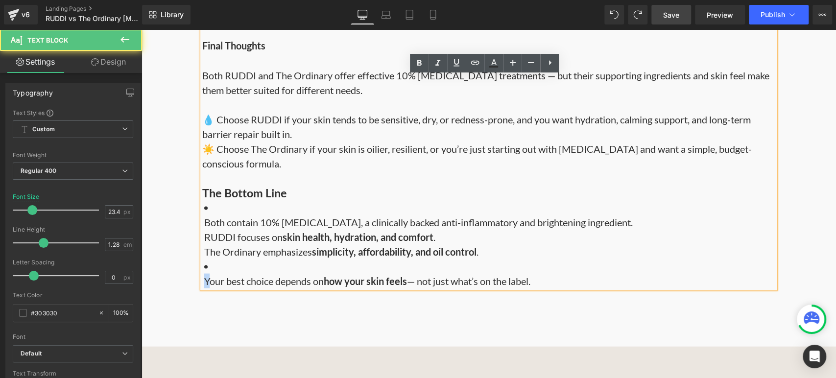
click at [204, 273] on p "Your best choice depends on how your skin feels — not just what’s on the label." at bounding box center [489, 280] width 571 height 15
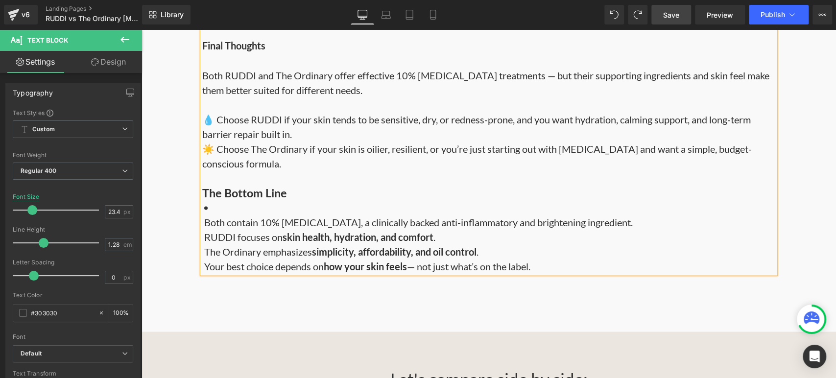
click at [204, 215] on p "Both contain 10% [MEDICAL_DATA], a clinically backed anti-inflammatory and brig…" at bounding box center [489, 244] width 571 height 59
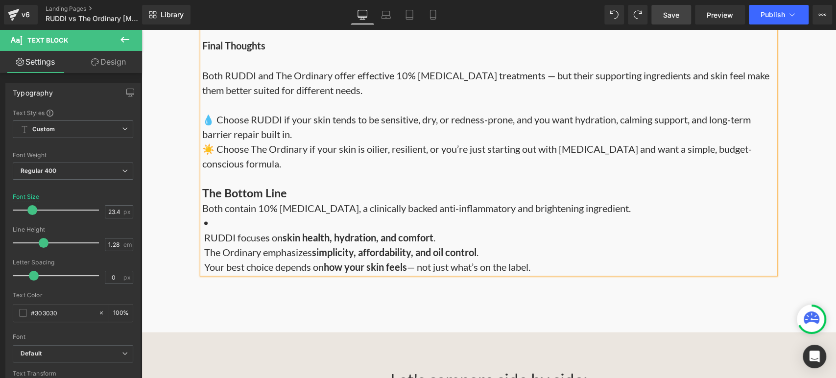
click at [202, 222] on li "RUDDI focuses on skin health, hydration, and comfort . The Ordinary emphasizes …" at bounding box center [488, 244] width 573 height 59
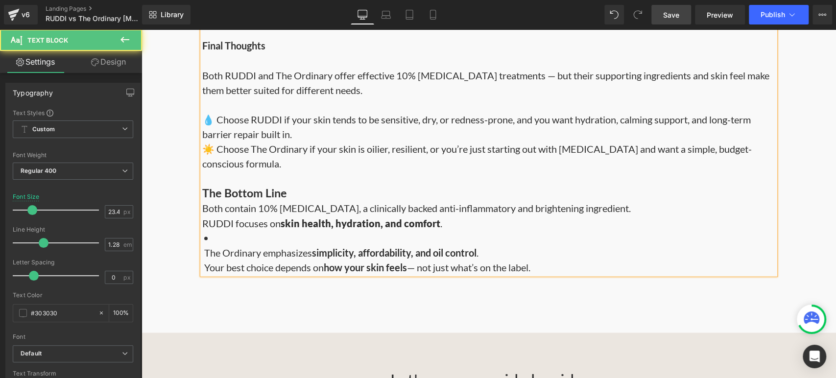
click at [204, 246] on span "The Ordinary emphasizes" at bounding box center [258, 252] width 108 height 12
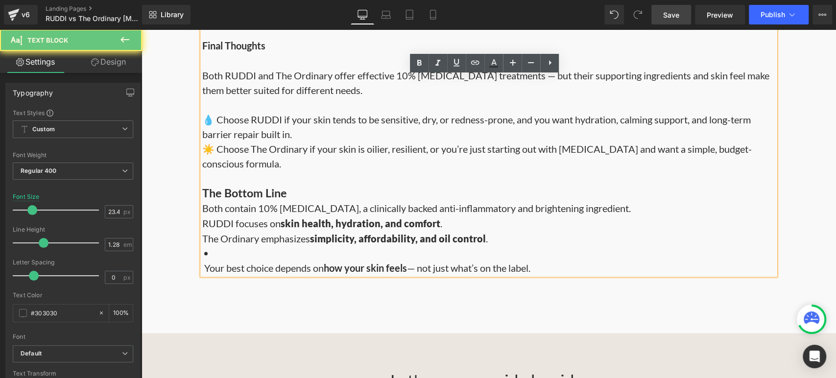
click at [204, 262] on span "Your best choice depends on" at bounding box center [264, 268] width 120 height 12
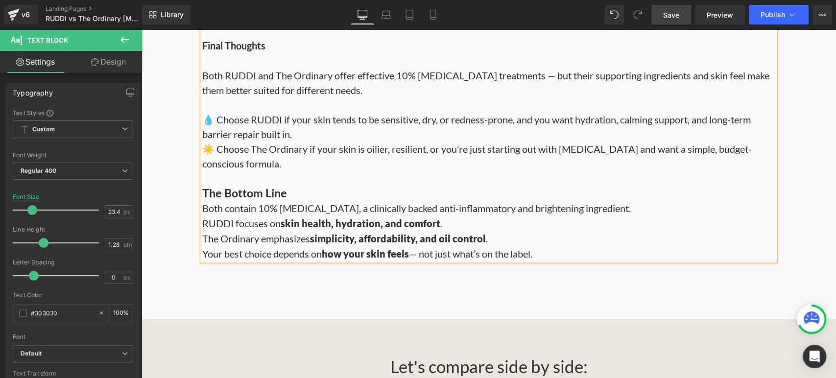
drag, startPoint x: 560, startPoint y: 237, endPoint x: 200, endPoint y: 192, distance: 362.9
click at [202, 192] on h3 "The Bottom Line Both contain 10% [MEDICAL_DATA], a clinically backed anti-infla…" at bounding box center [488, 222] width 573 height 75
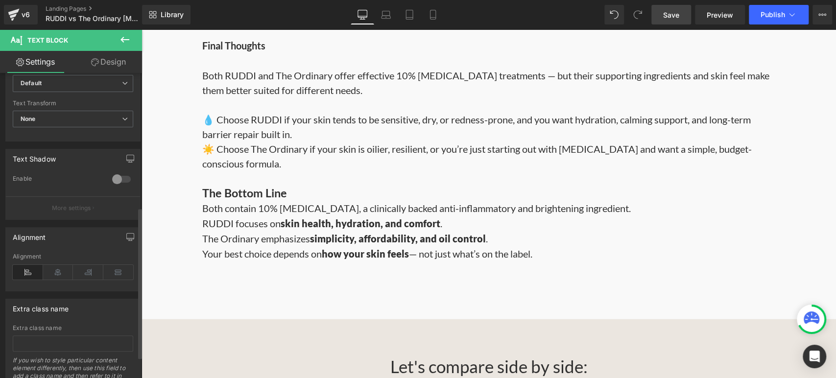
scroll to position [314, 0]
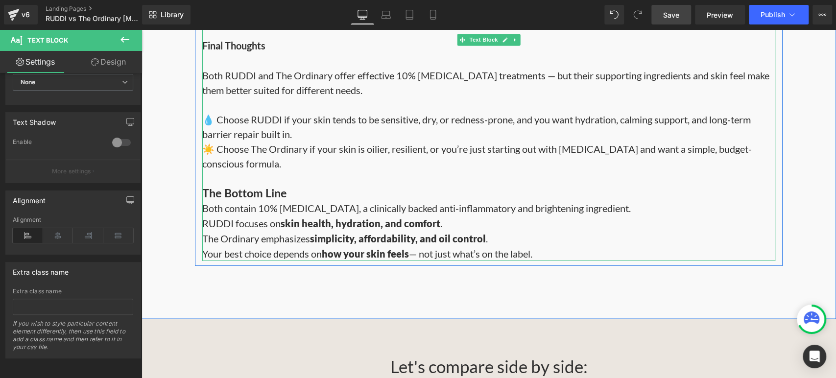
click at [588, 231] on h3 "The Bottom Line Both contain 10% [MEDICAL_DATA], a clinically backed anti-infla…" at bounding box center [488, 222] width 573 height 75
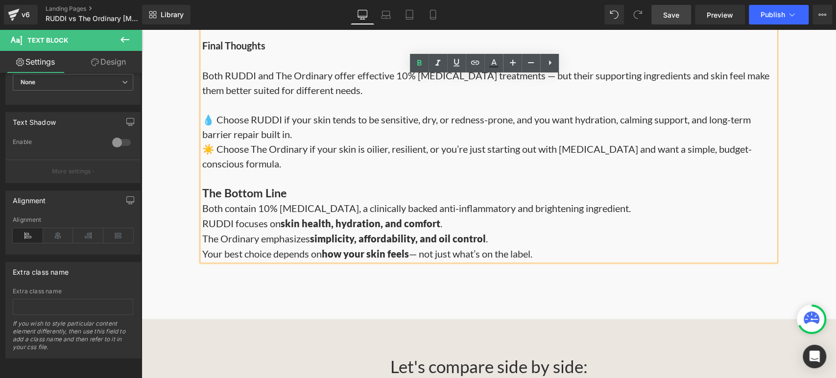
click at [397, 202] on span "Both contain 10% [MEDICAL_DATA], a clinically backed anti-inflammatory and brig…" at bounding box center [416, 208] width 429 height 12
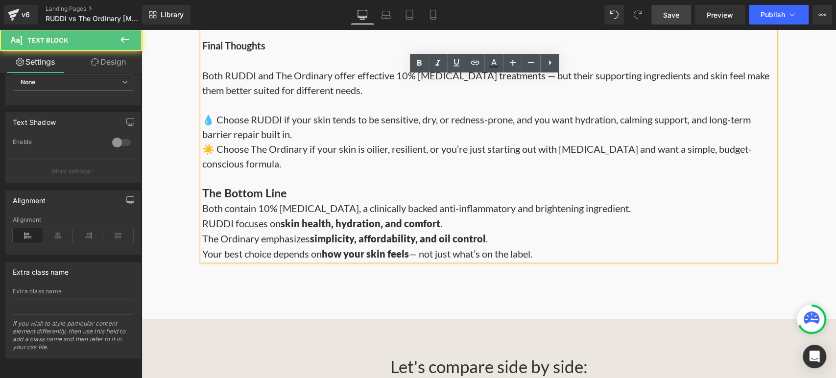
click at [421, 202] on span "Both contain 10% [MEDICAL_DATA], a clinically backed anti-inflammatory and brig…" at bounding box center [416, 208] width 429 height 12
click at [378, 202] on span "Both contain 10% [MEDICAL_DATA], a clinically backed anti-inflammatory and brig…" at bounding box center [416, 208] width 429 height 12
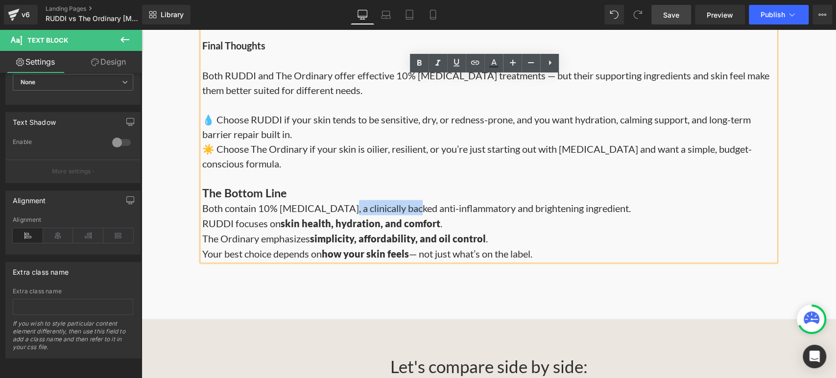
drag, startPoint x: 332, startPoint y: 194, endPoint x: 405, endPoint y: 194, distance: 73.0
click at [405, 202] on span "Both contain 10% [MEDICAL_DATA], a clinically backed anti-inflammatory and brig…" at bounding box center [416, 208] width 429 height 12
click at [677, 220] on h3 "The Bottom Line Both contain 10% [MEDICAL_DATA], a clinically backed anti-infla…" at bounding box center [488, 222] width 573 height 75
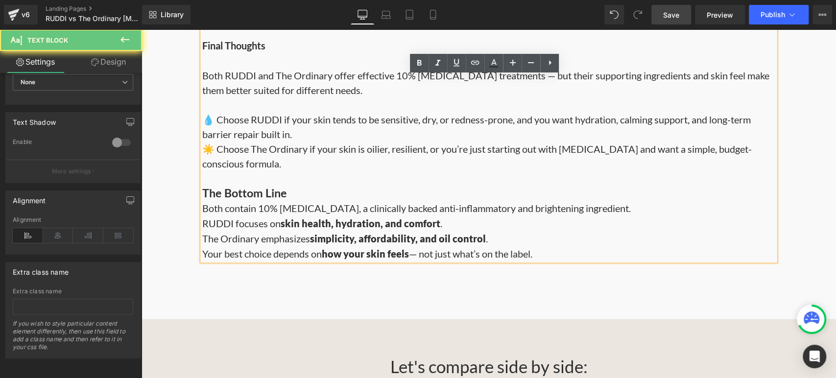
click at [557, 205] on h3 "The Bottom Line Both contain 10% [MEDICAL_DATA], a clinically backed anti-infla…" at bounding box center [488, 222] width 573 height 75
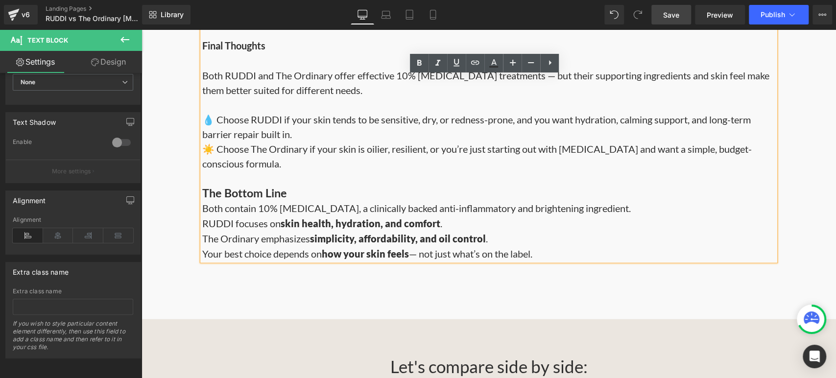
click at [503, 205] on h3 "The Bottom Line Both contain 10% [MEDICAL_DATA], a clinically backed anti-infla…" at bounding box center [488, 222] width 573 height 75
click at [509, 213] on h3 "The Bottom Line Both contain 10% [MEDICAL_DATA], a clinically backed anti-infla…" at bounding box center [488, 222] width 573 height 75
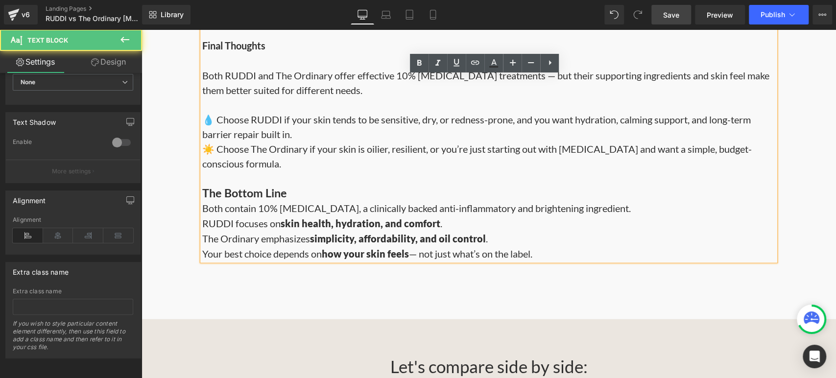
click at [541, 223] on h3 "The Bottom Line Both contain 10% [MEDICAL_DATA], a clinically backed anti-infla…" at bounding box center [488, 222] width 573 height 75
click at [547, 234] on h3 "The Bottom Line Both contain 10% [MEDICAL_DATA], a clinically backed anti-infla…" at bounding box center [488, 222] width 573 height 75
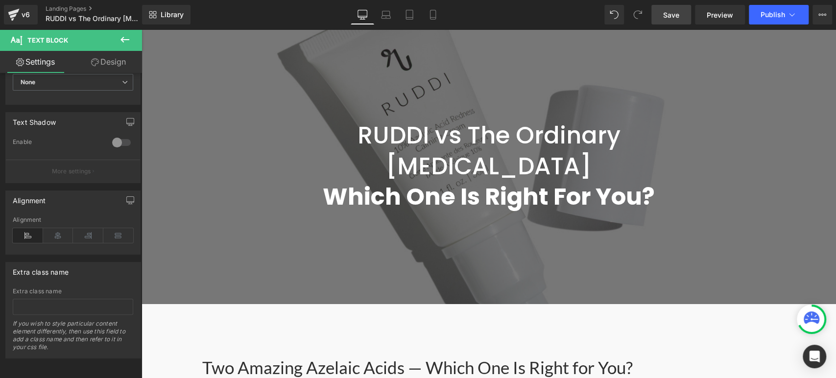
scroll to position [11, 0]
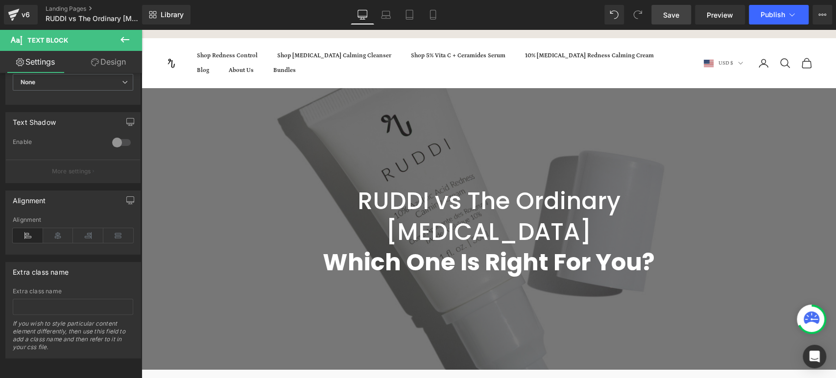
click at [672, 11] on span "Save" at bounding box center [671, 15] width 16 height 10
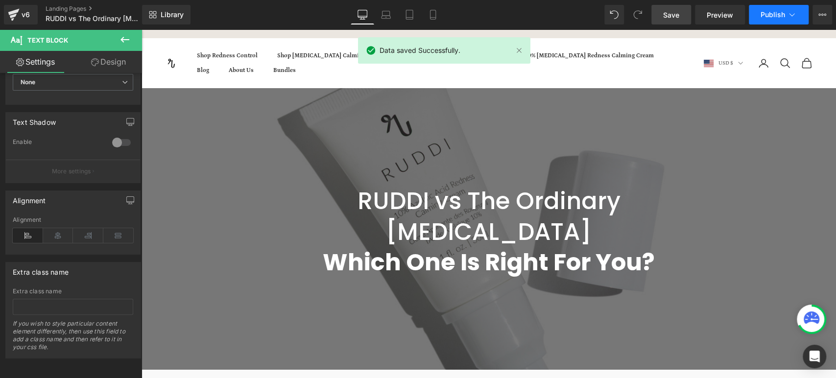
click at [786, 12] on button "Publish" at bounding box center [779, 15] width 60 height 20
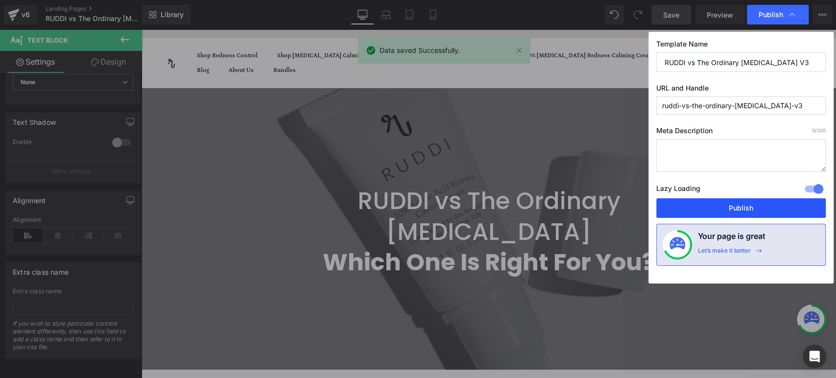
click at [734, 208] on button "Publish" at bounding box center [741, 208] width 170 height 20
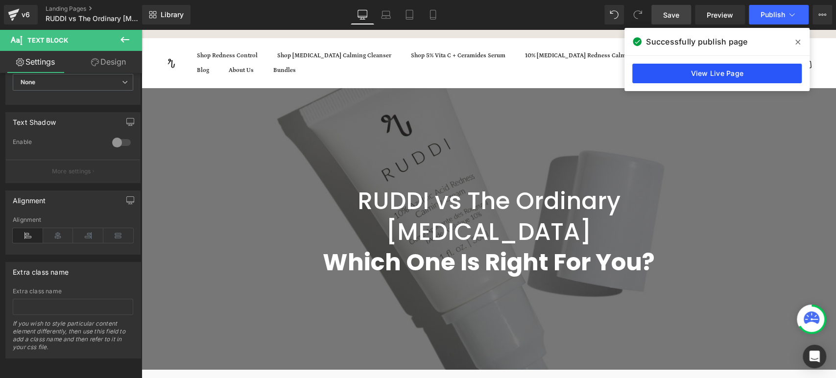
click at [668, 73] on link "View Live Page" at bounding box center [717, 74] width 170 height 20
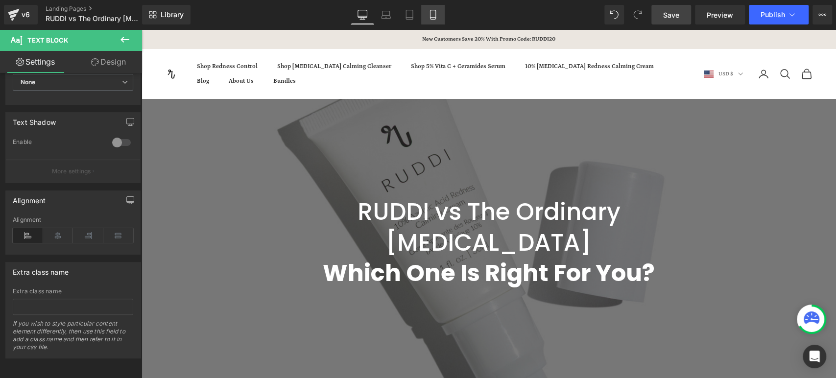
drag, startPoint x: 434, startPoint y: 9, endPoint x: 93, endPoint y: 113, distance: 356.1
click at [434, 9] on link "Mobile" at bounding box center [433, 15] width 24 height 20
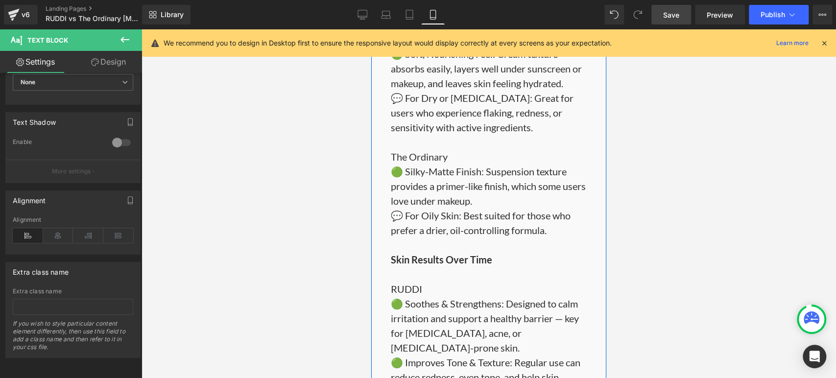
scroll to position [1415, 0]
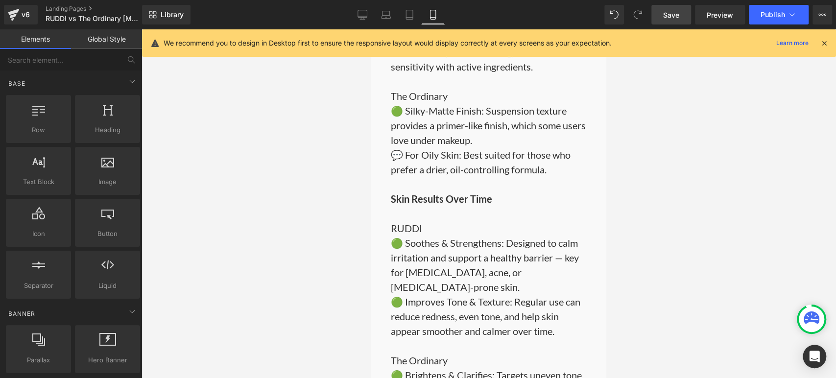
click at [653, 186] on div at bounding box center [489, 203] width 695 height 349
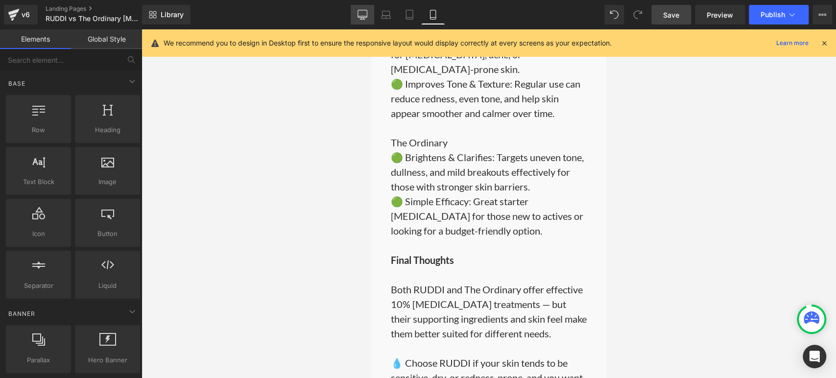
click at [372, 16] on link "Desktop" at bounding box center [363, 15] width 24 height 20
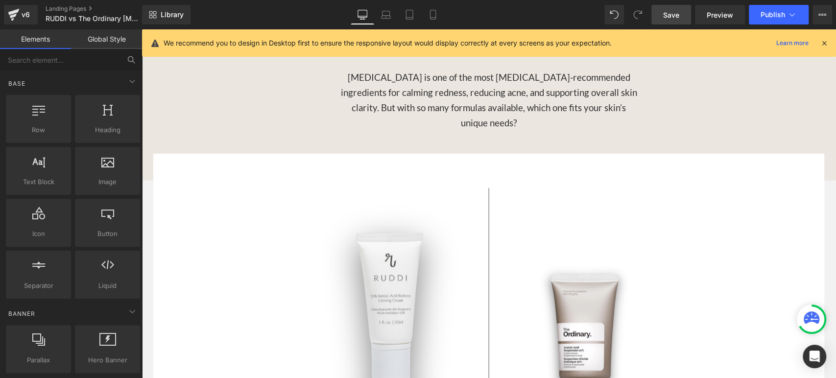
scroll to position [1482, 0]
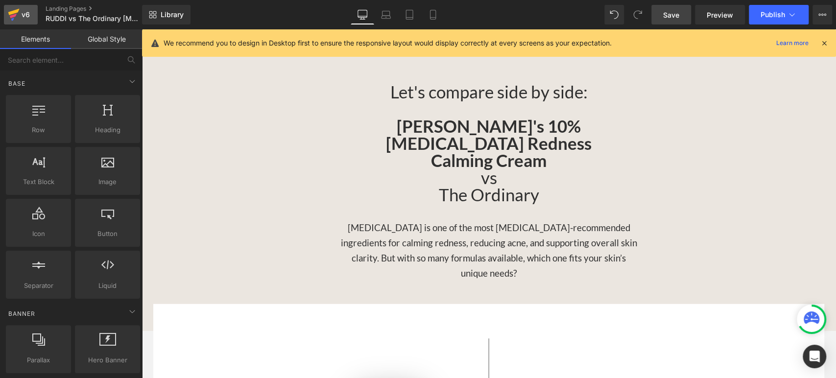
click at [21, 19] on div "v6" at bounding box center [26, 14] width 12 height 13
